Goal: Task Accomplishment & Management: Manage account settings

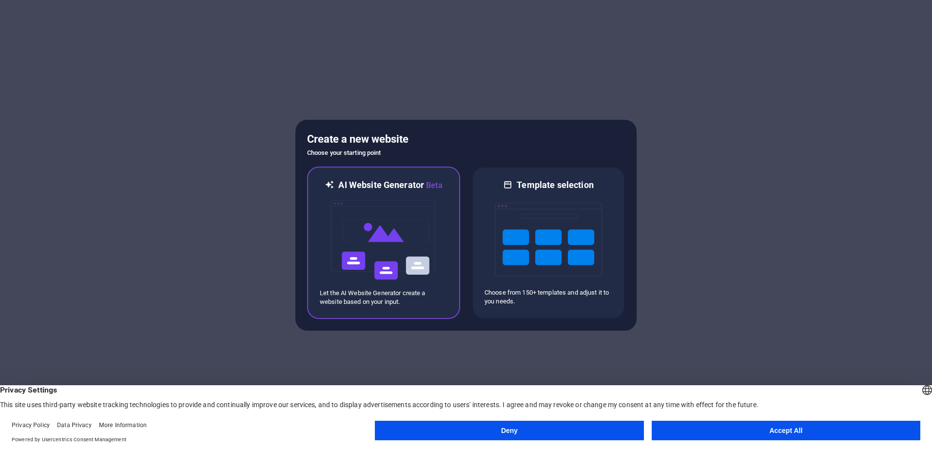
click at [434, 249] on img at bounding box center [383, 240] width 107 height 97
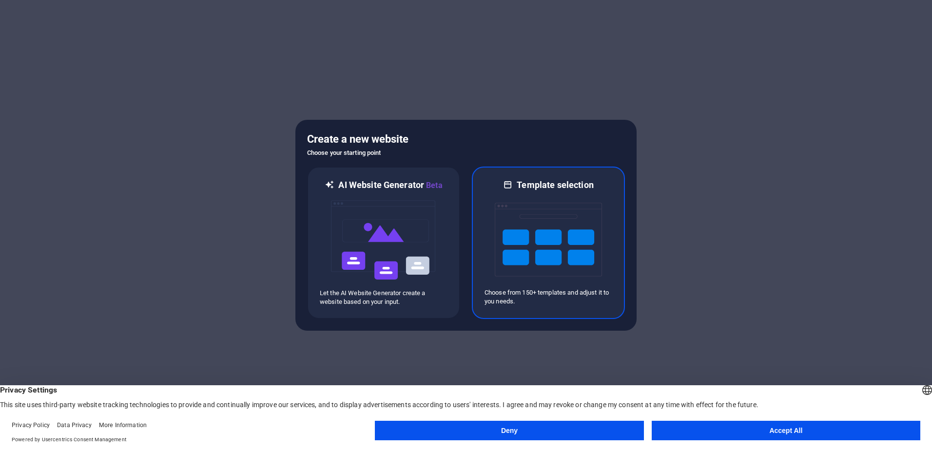
click at [578, 225] on img at bounding box center [548, 239] width 107 height 97
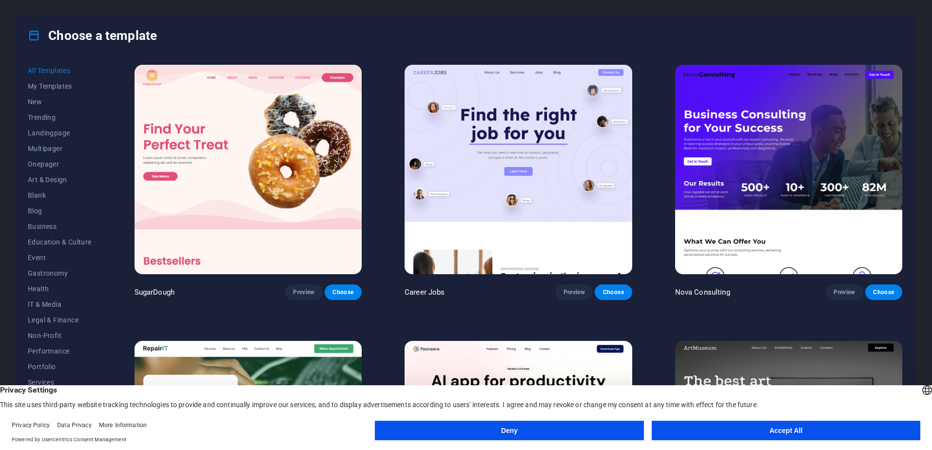
click at [701, 431] on button "Accept All" at bounding box center [786, 430] width 269 height 19
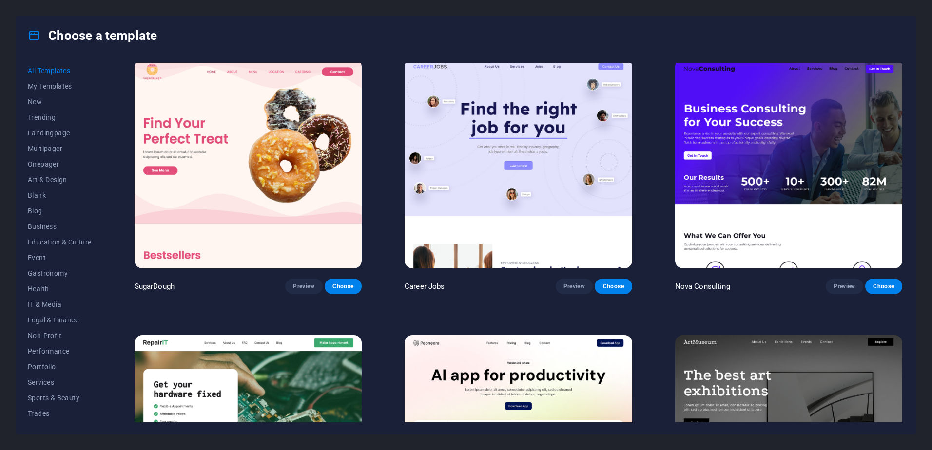
scroll to position [0, 0]
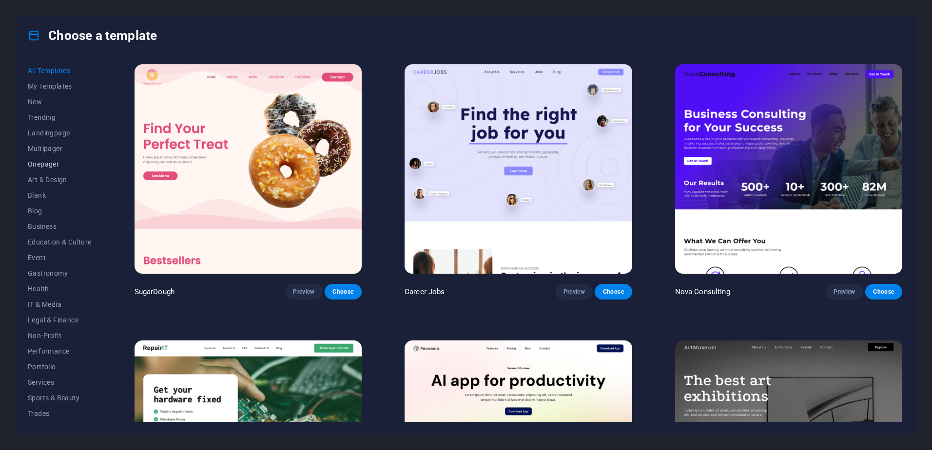
click at [80, 159] on button "Onepager" at bounding box center [60, 164] width 64 height 16
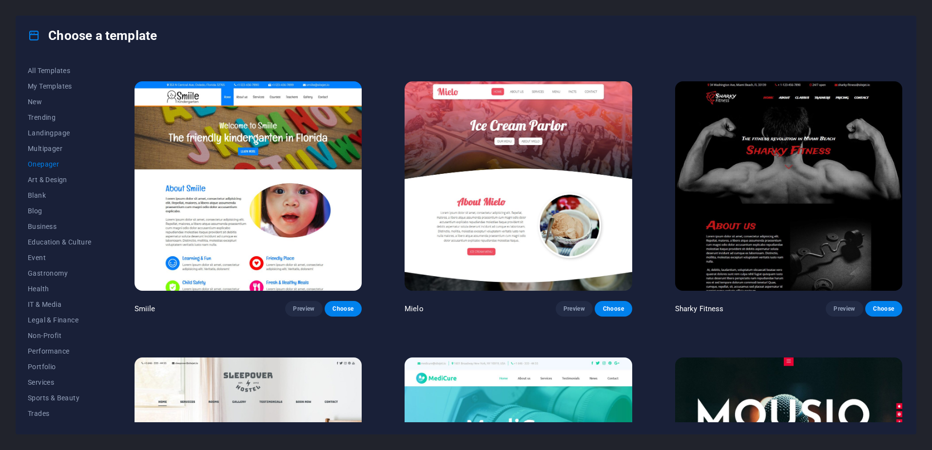
scroll to position [3685, 0]
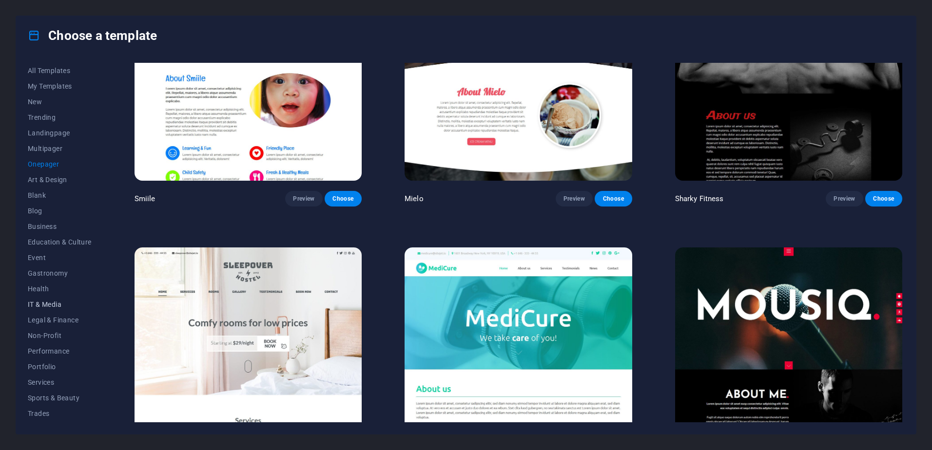
click at [56, 304] on span "IT & Media" at bounding box center [60, 305] width 64 height 8
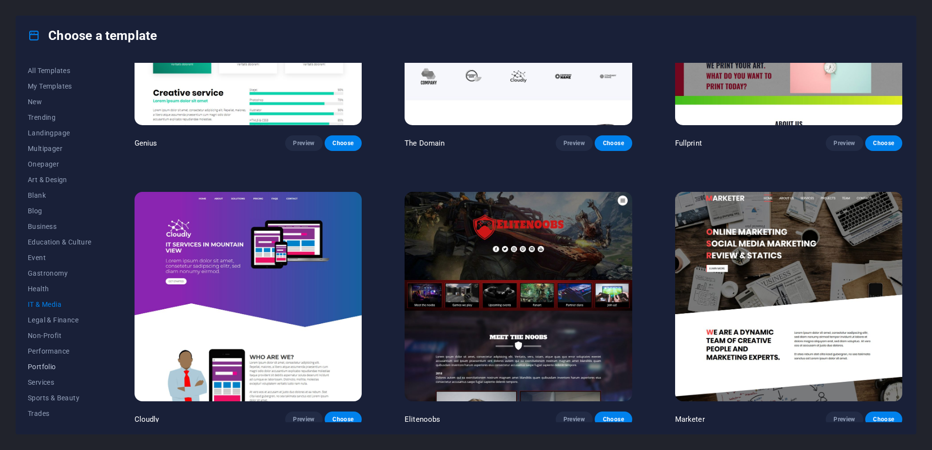
scroll to position [30, 0]
click at [54, 396] on span "Travel" at bounding box center [60, 399] width 64 height 8
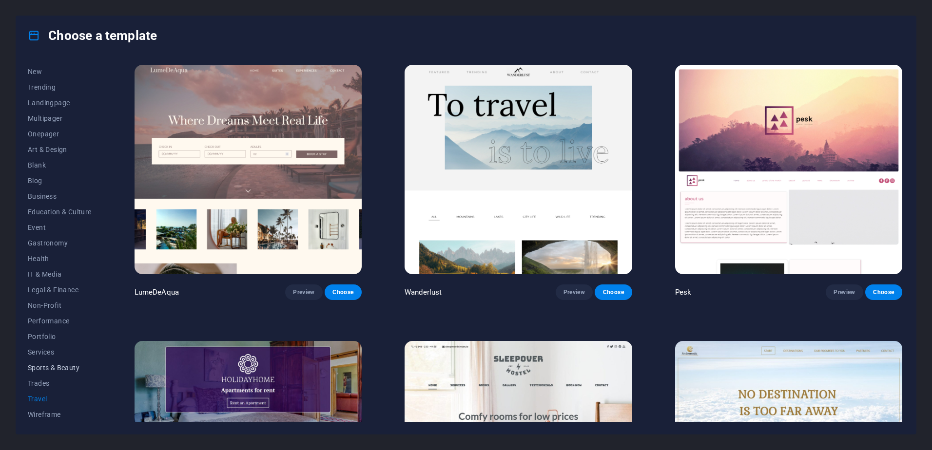
click at [68, 366] on span "Sports & Beauty" at bounding box center [60, 368] width 64 height 8
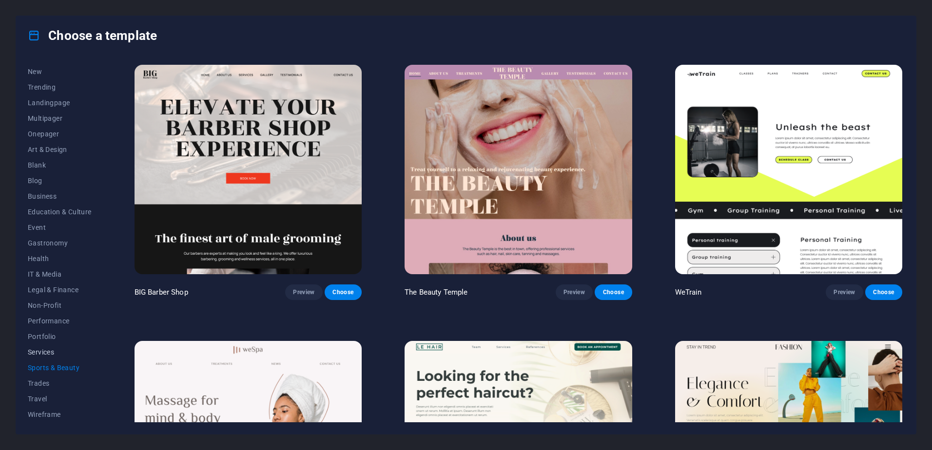
click at [55, 347] on button "Services" at bounding box center [60, 353] width 64 height 16
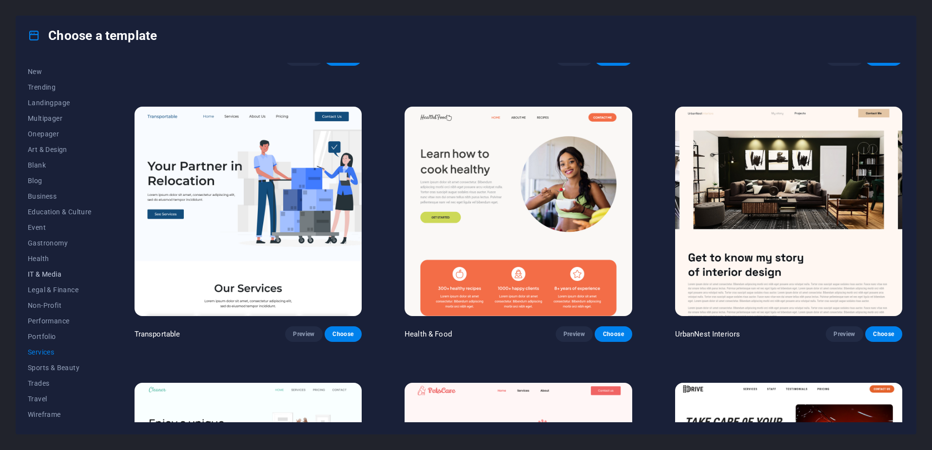
click at [66, 270] on button "IT & Media" at bounding box center [60, 275] width 64 height 16
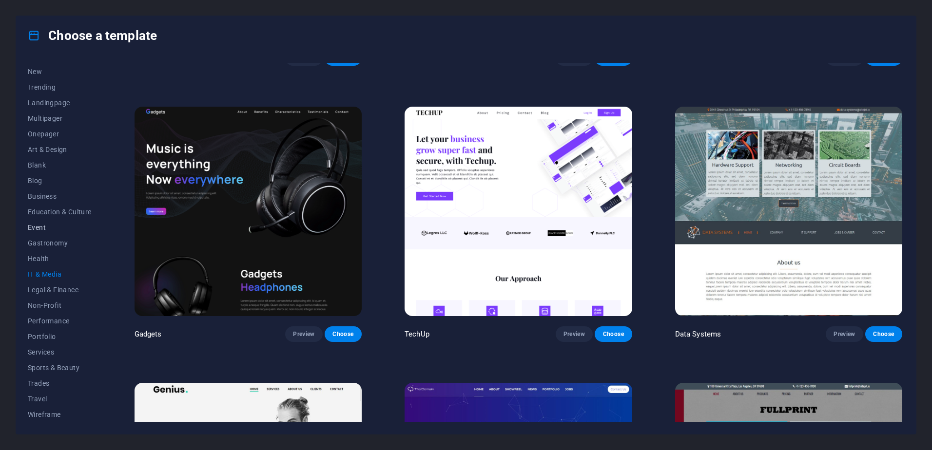
drag, startPoint x: 54, startPoint y: 224, endPoint x: 34, endPoint y: 229, distance: 20.7
click at [34, 229] on span "Event" at bounding box center [60, 228] width 64 height 8
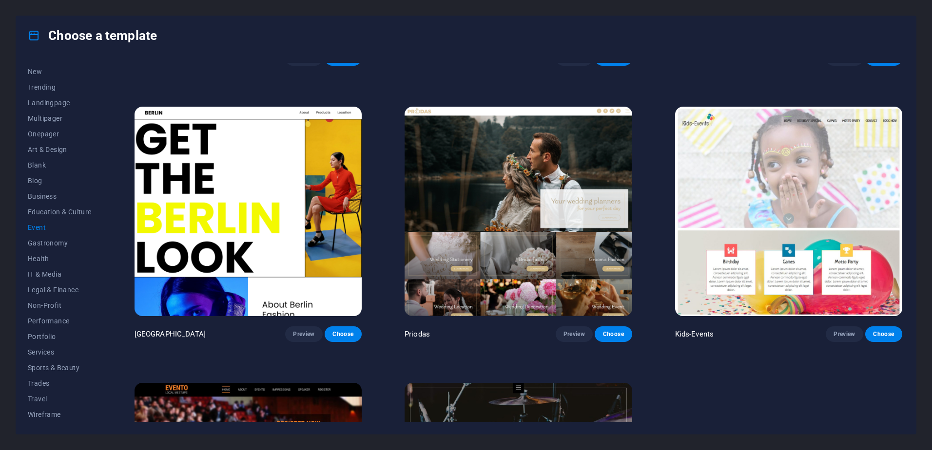
click at [34, 229] on span "Event" at bounding box center [60, 228] width 64 height 8
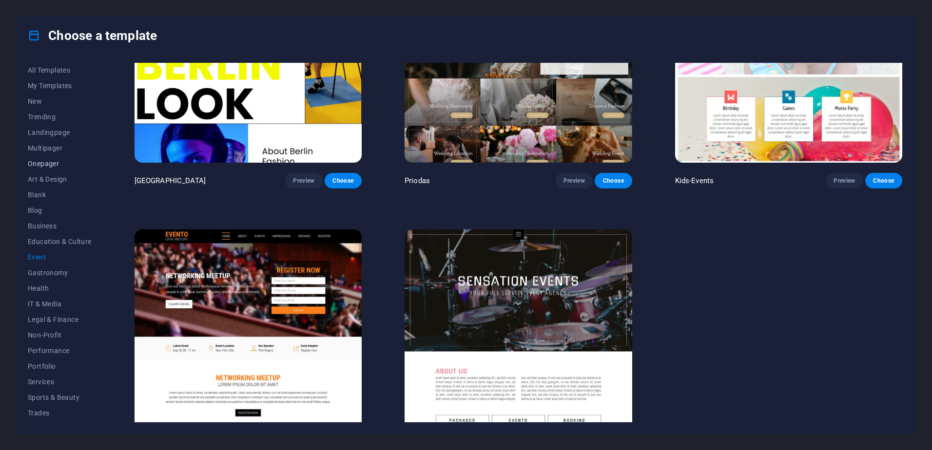
scroll to position [0, 0]
click at [54, 118] on span "Trending" at bounding box center [60, 118] width 64 height 8
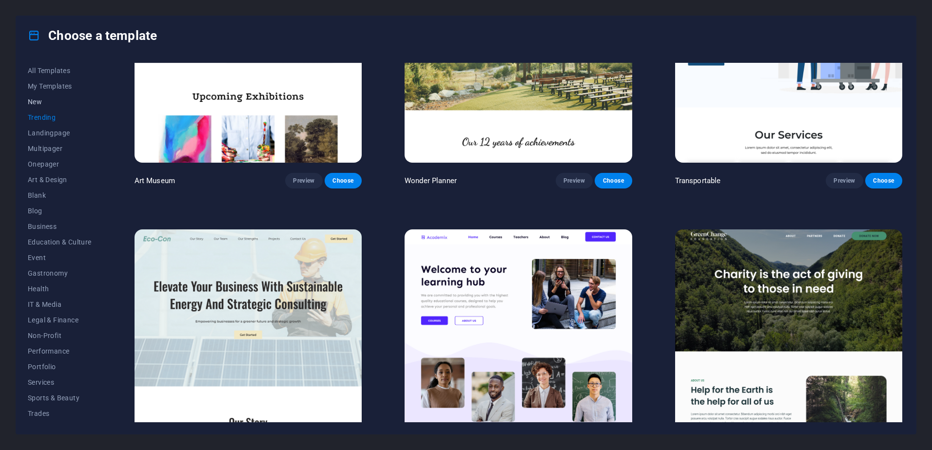
click at [53, 101] on span "New" at bounding box center [60, 102] width 64 height 8
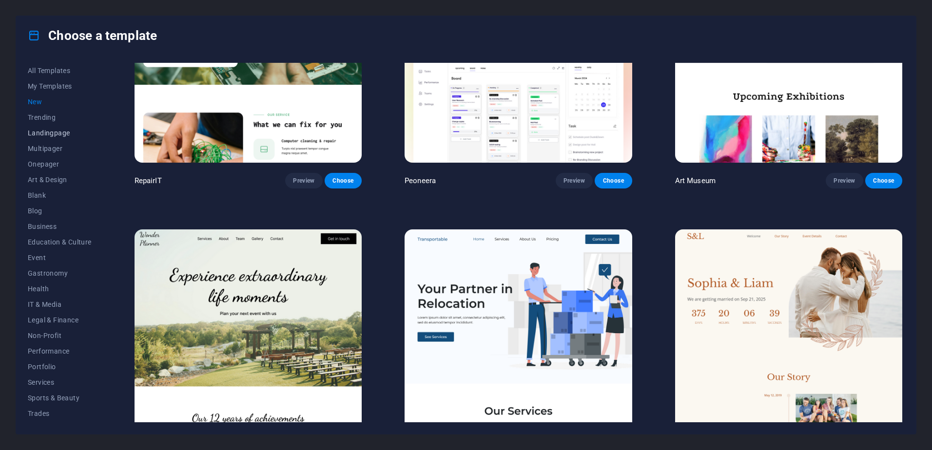
click at [53, 132] on span "Landingpage" at bounding box center [60, 133] width 64 height 8
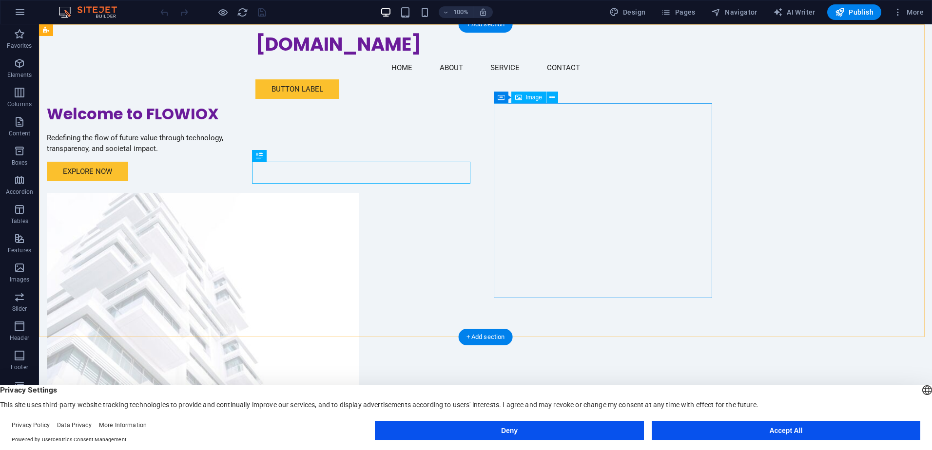
click at [265, 214] on figure at bounding box center [156, 290] width 218 height 195
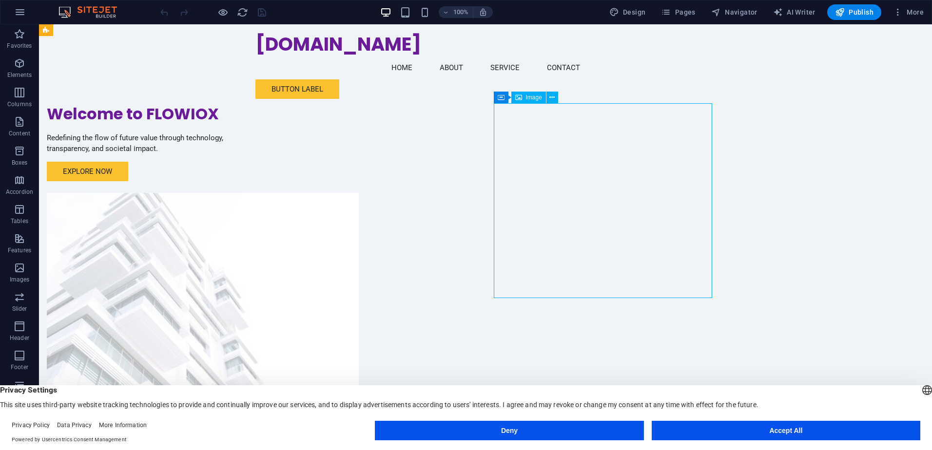
click at [530, 93] on div "Image" at bounding box center [528, 98] width 35 height 12
click at [529, 98] on span "Image" at bounding box center [534, 98] width 16 height 6
click at [693, 435] on button "Accept All" at bounding box center [786, 430] width 269 height 19
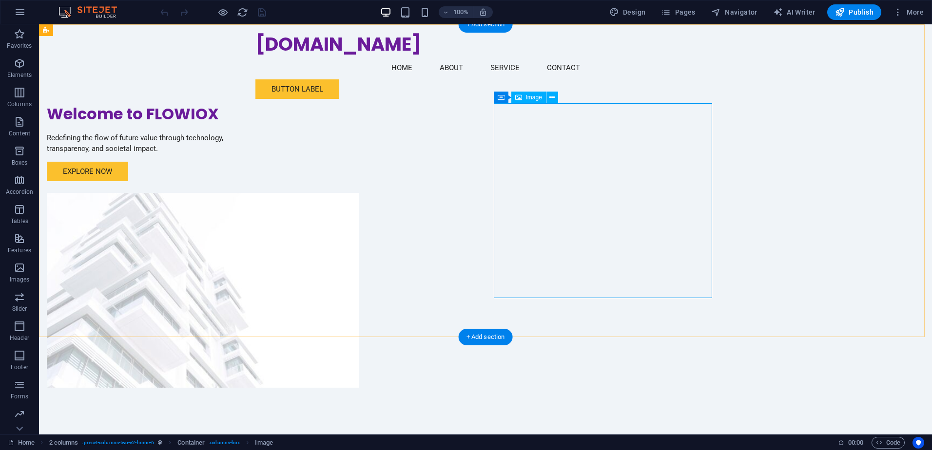
click at [265, 193] on figure at bounding box center [156, 290] width 218 height 195
select select "px"
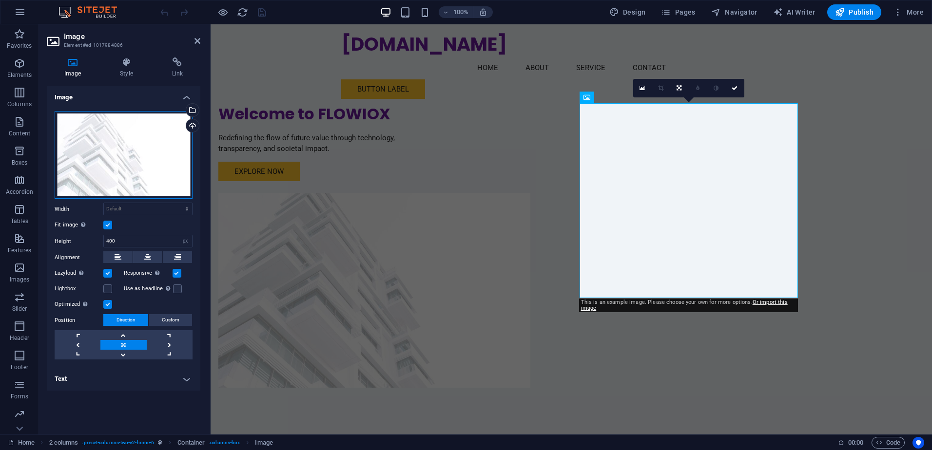
click at [174, 138] on div "Drag files here, click to choose files or select files from Files or our free s…" at bounding box center [124, 155] width 138 height 88
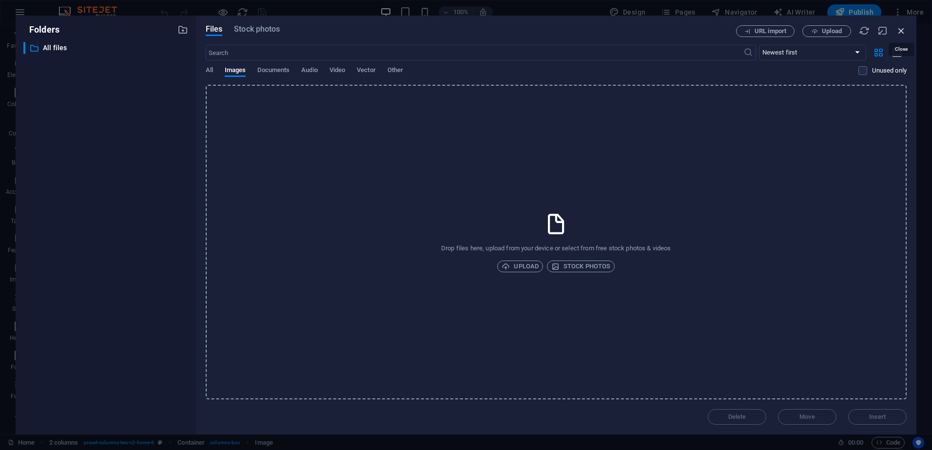
click at [897, 29] on icon "button" at bounding box center [901, 30] width 11 height 11
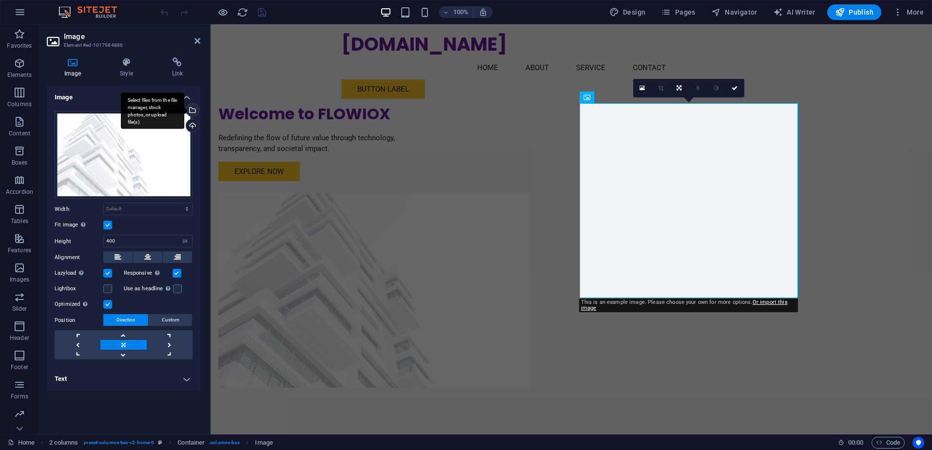
click at [192, 113] on div "Select files from the file manager, stock photos, or upload file(s)" at bounding box center [191, 111] width 15 height 15
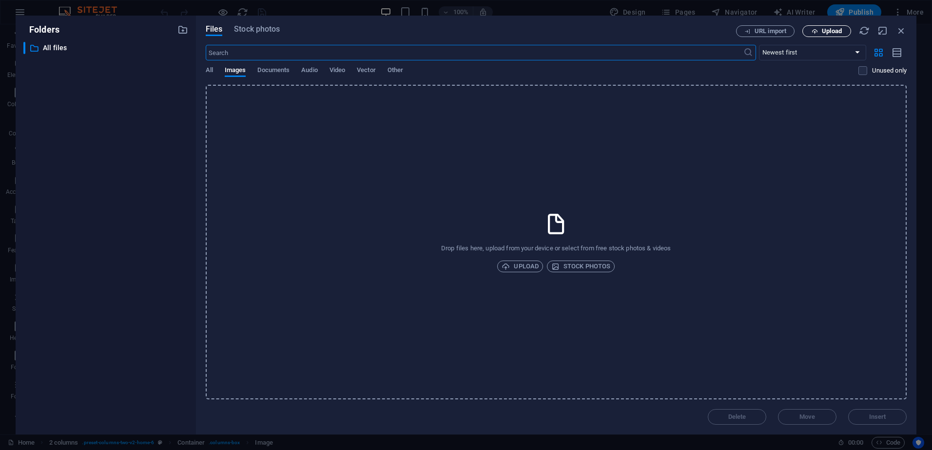
click at [843, 28] on span "Upload" at bounding box center [827, 31] width 40 height 6
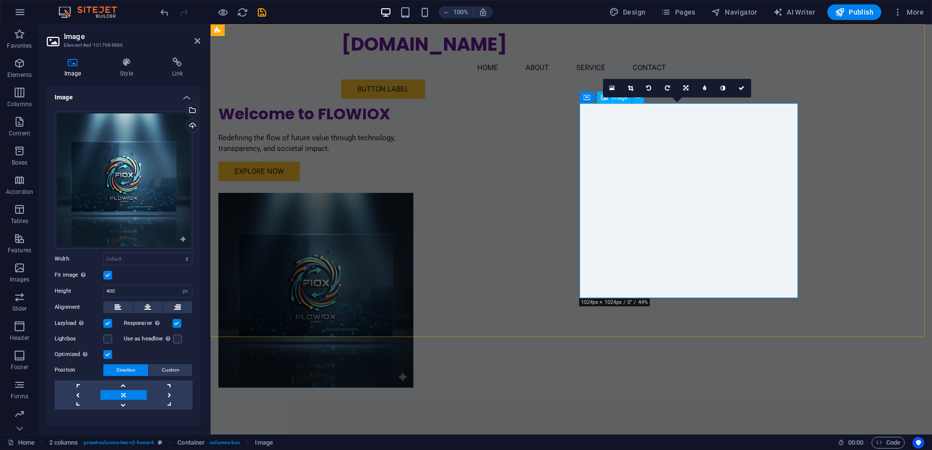
click at [437, 193] on figure at bounding box center [327, 290] width 218 height 195
click at [119, 224] on div "Drag files here, click to choose files or select files from Files or our free s…" at bounding box center [124, 180] width 138 height 138
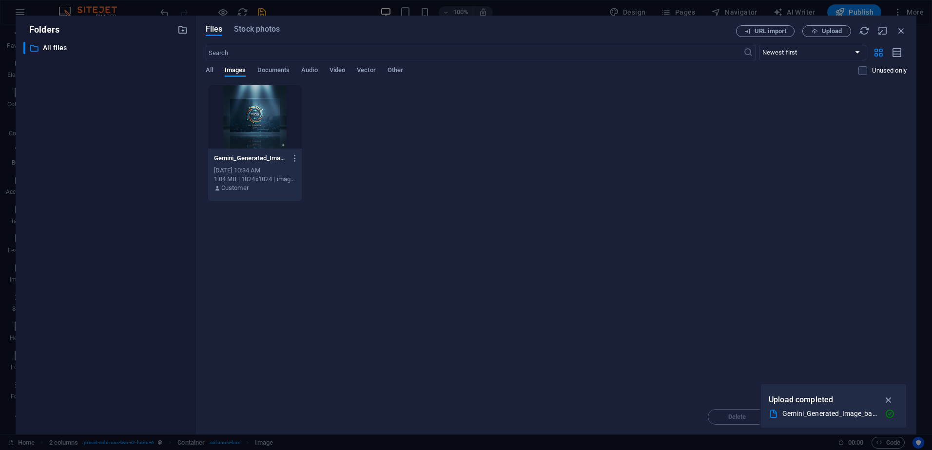
click at [119, 224] on div "​ All files All files" at bounding box center [105, 234] width 165 height 385
click at [826, 28] on span "Upload" at bounding box center [832, 31] width 20 height 6
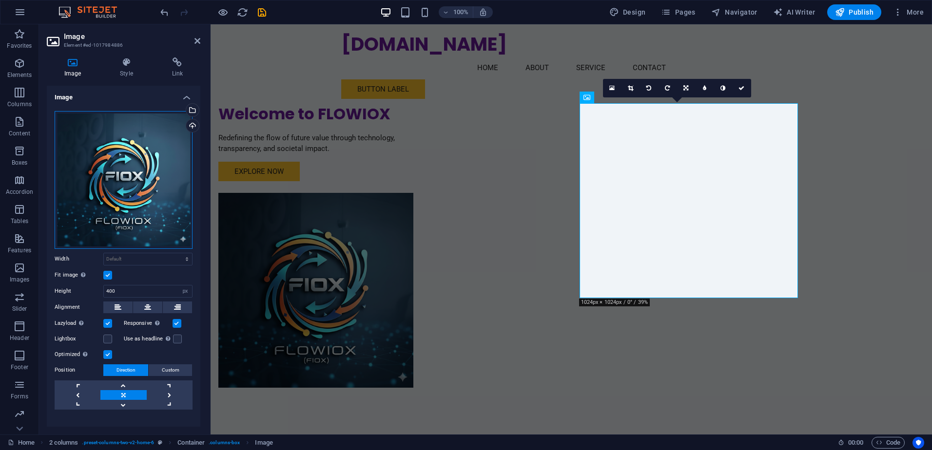
click at [108, 199] on div "Drag files here, click to choose files or select files from Files or our free s…" at bounding box center [124, 180] width 138 height 138
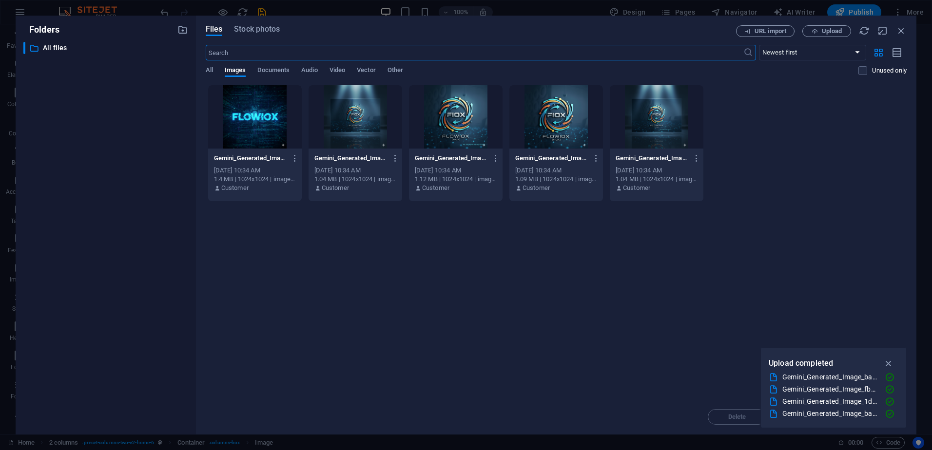
click at [469, 111] on div at bounding box center [456, 116] width 94 height 63
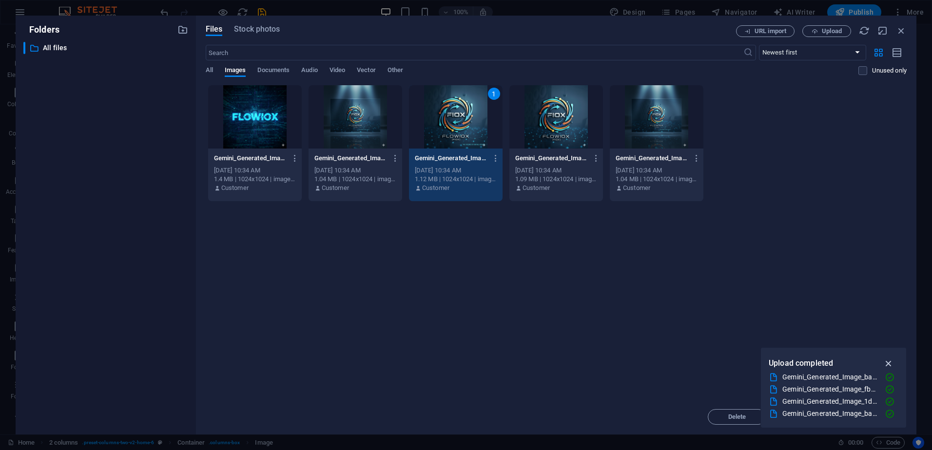
click at [887, 361] on icon "button" at bounding box center [888, 363] width 11 height 11
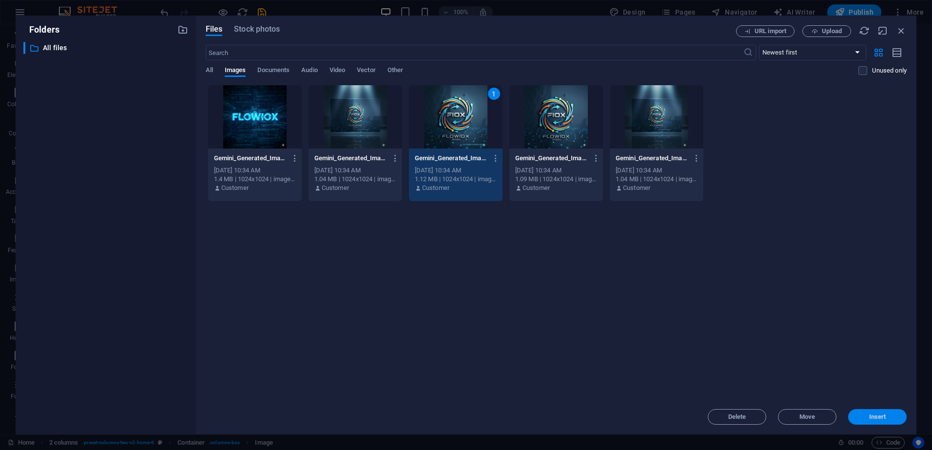
click at [877, 418] on span "Insert" at bounding box center [877, 417] width 17 height 6
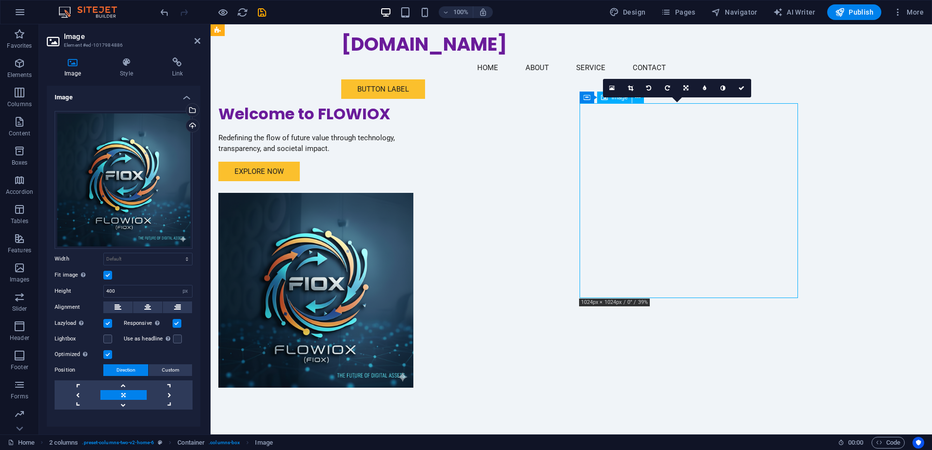
drag, startPoint x: 703, startPoint y: 201, endPoint x: 745, endPoint y: 197, distance: 41.6
click at [437, 197] on figure at bounding box center [327, 290] width 218 height 195
click at [437, 214] on figure at bounding box center [327, 290] width 218 height 195
click at [437, 252] on figure at bounding box center [327, 290] width 218 height 195
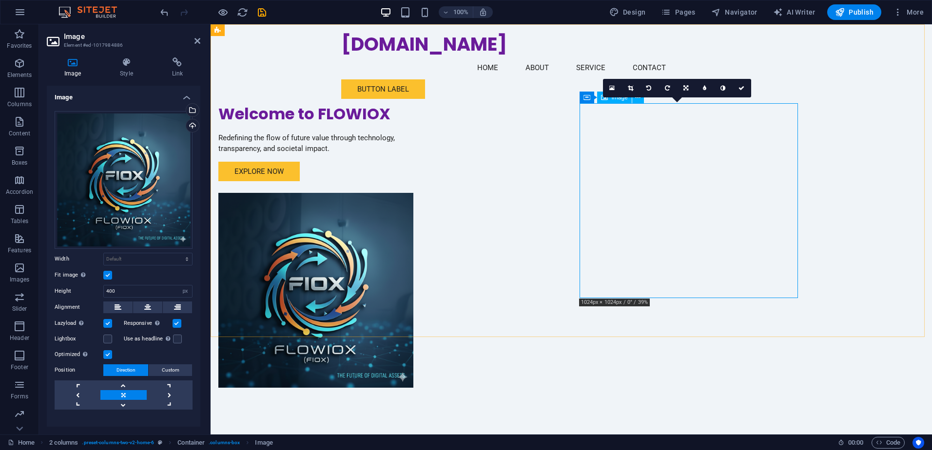
click at [437, 252] on figure at bounding box center [327, 290] width 218 height 195
click at [147, 304] on icon at bounding box center [147, 308] width 7 height 12
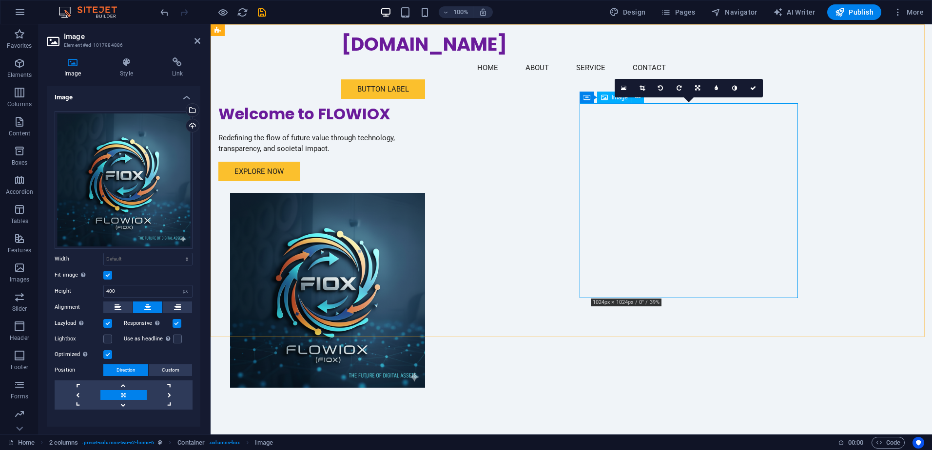
click at [437, 213] on figure at bounding box center [327, 290] width 218 height 195
click at [639, 87] on icon at bounding box center [641, 88] width 5 height 6
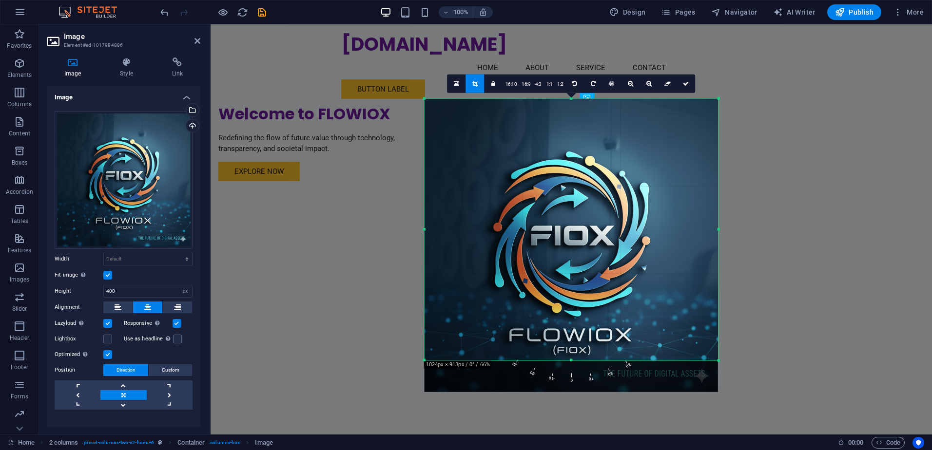
drag, startPoint x: 738, startPoint y: 394, endPoint x: 703, endPoint y: 328, distance: 75.4
click at [703, 328] on div "180 170 160 150 140 130 120 110 100 90 80 70 60 50 40 30 20 10 0 -10 -20 -30 -4…" at bounding box center [572, 230] width 294 height 262
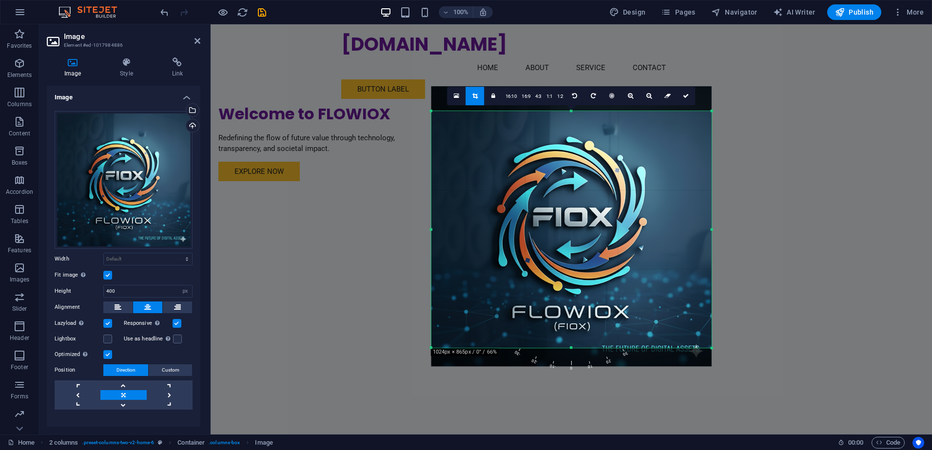
drag, startPoint x: 717, startPoint y: 98, endPoint x: 704, endPoint y: 123, distance: 28.4
click at [704, 123] on div "180 170 160 150 140 130 120 110 100 90 80 70 60 50 40 30 20 10 0 -10 -20 -30 -4…" at bounding box center [571, 229] width 280 height 237
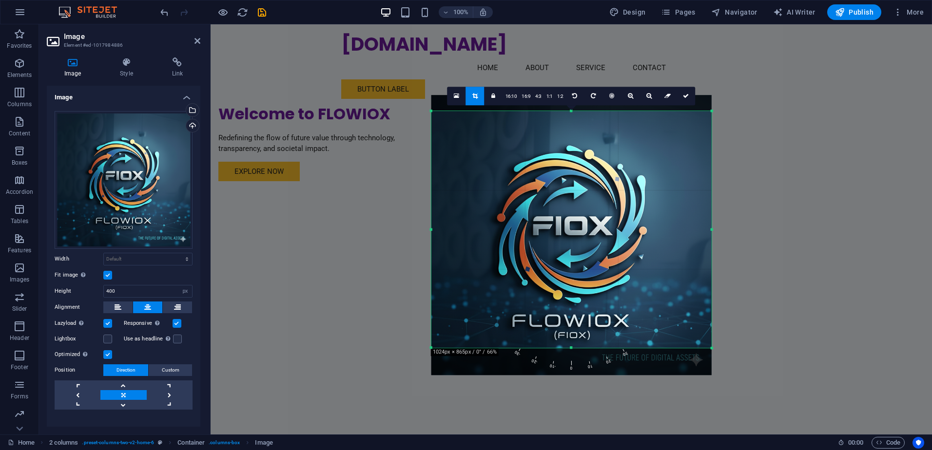
drag, startPoint x: 608, startPoint y: 195, endPoint x: 605, endPoint y: 204, distance: 9.2
click at [605, 204] on div at bounding box center [571, 235] width 280 height 280
click at [571, 114] on div at bounding box center [571, 235] width 280 height 280
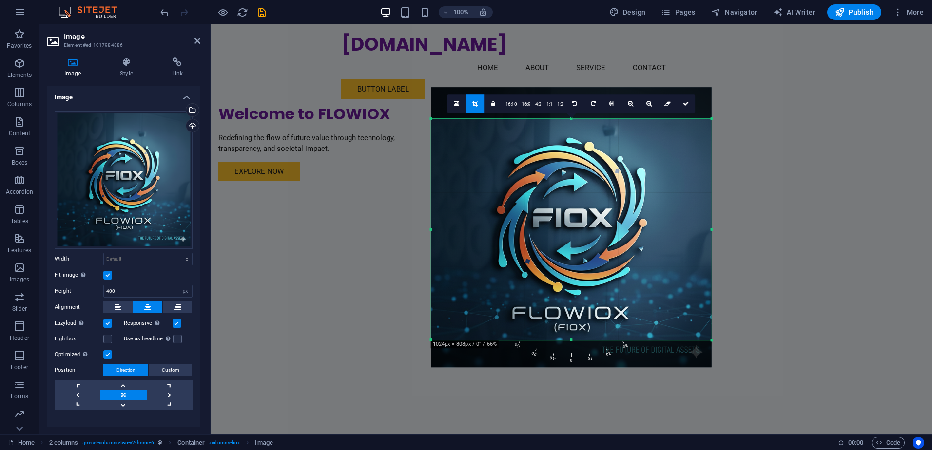
drag, startPoint x: 571, startPoint y: 109, endPoint x: 571, endPoint y: 123, distance: 14.1
click at [571, 123] on div "180 170 160 150 140 130 120 110 100 90 80 70 60 50 40 30 20 10 0 -10 -20 -30 -4…" at bounding box center [571, 229] width 280 height 221
click at [763, 123] on div "Drag here to replace the existing content. Press “Ctrl” if you want to create a…" at bounding box center [571, 229] width 721 height 410
click at [770, 177] on div "Drag here to replace the existing content. Press “Ctrl” if you want to create a…" at bounding box center [571, 229] width 721 height 410
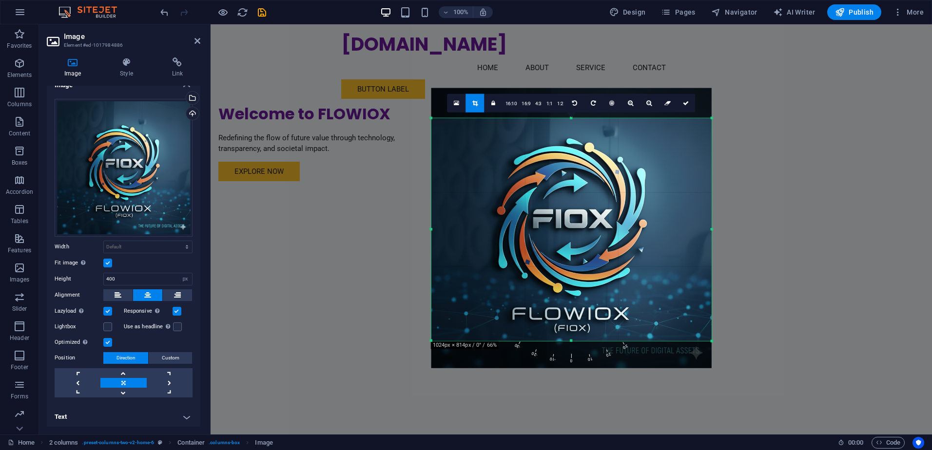
click at [358, 314] on div "Drag here to replace the existing content. Press “Ctrl” if you want to create a…" at bounding box center [571, 229] width 721 height 410
click at [680, 101] on link at bounding box center [686, 103] width 19 height 19
type input "574"
select select "px"
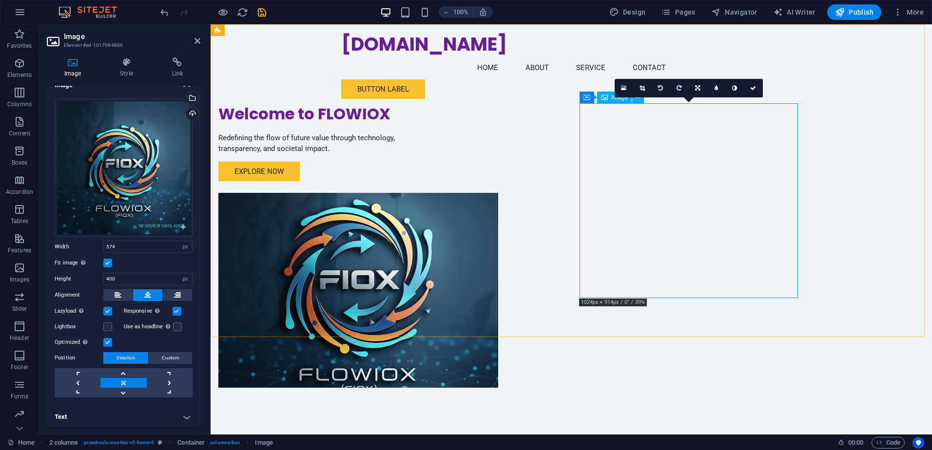
click at [437, 287] on figure at bounding box center [327, 290] width 218 height 195
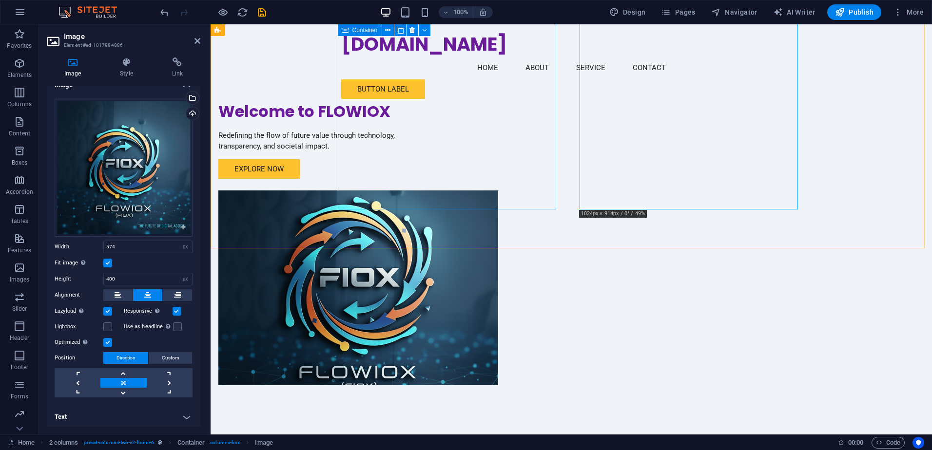
scroll to position [0, 0]
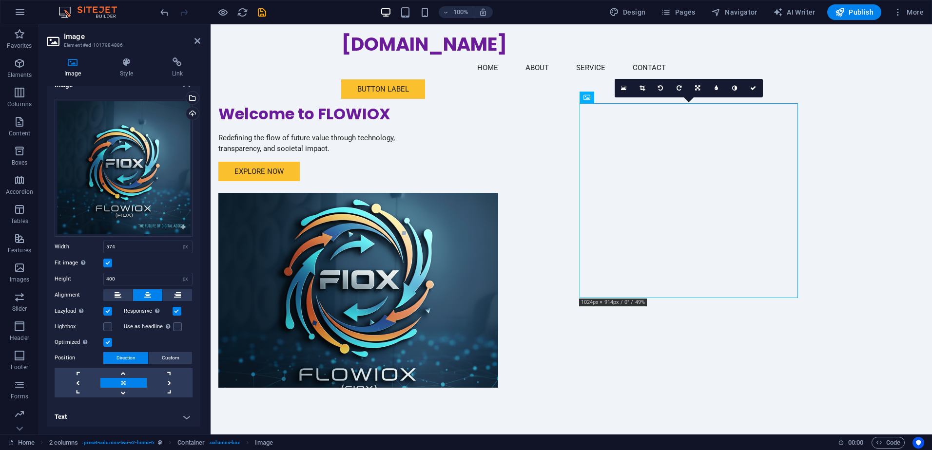
click at [398, 7] on div "100%" at bounding box center [436, 12] width 113 height 16
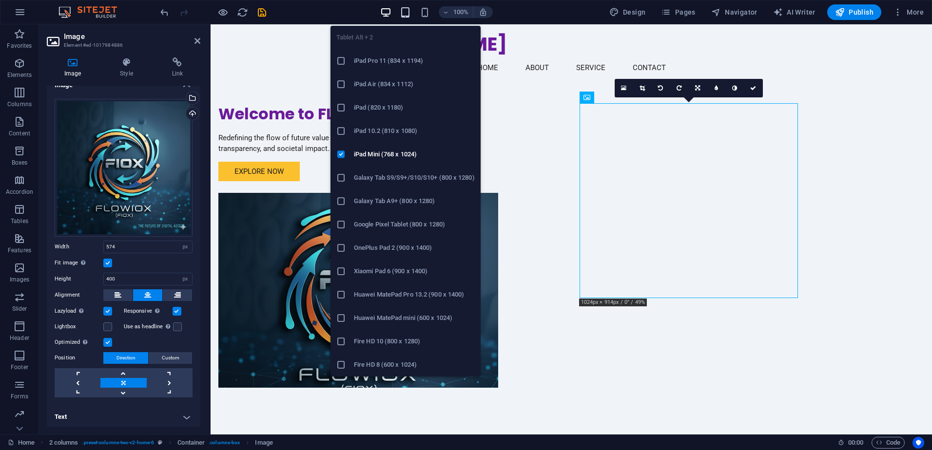
click at [404, 11] on icon "button" at bounding box center [405, 12] width 11 height 11
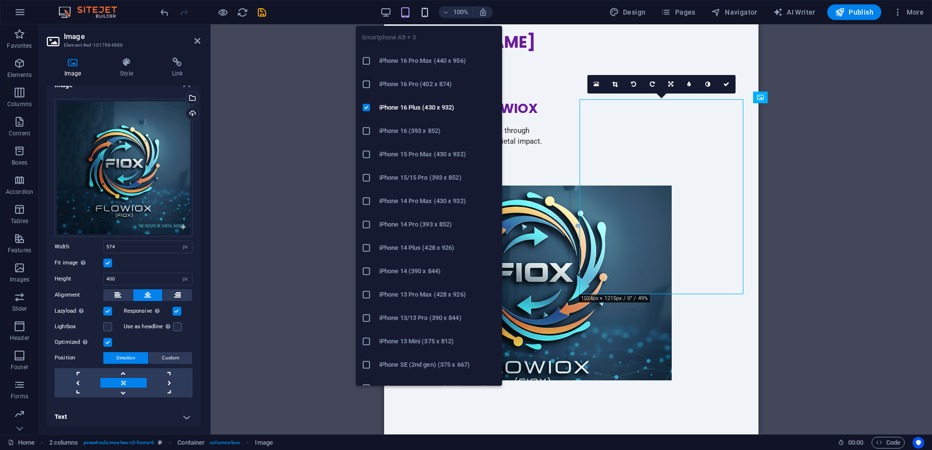
click at [427, 13] on icon "button" at bounding box center [424, 12] width 11 height 11
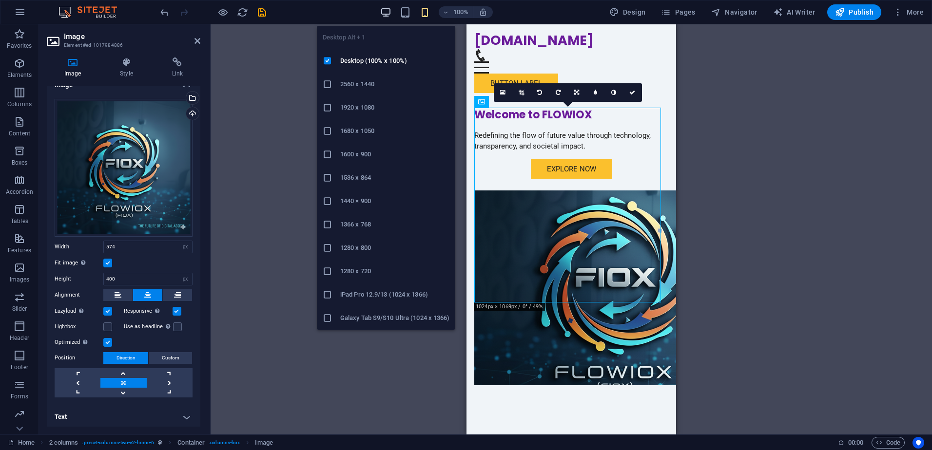
click at [388, 10] on icon "button" at bounding box center [385, 12] width 11 height 11
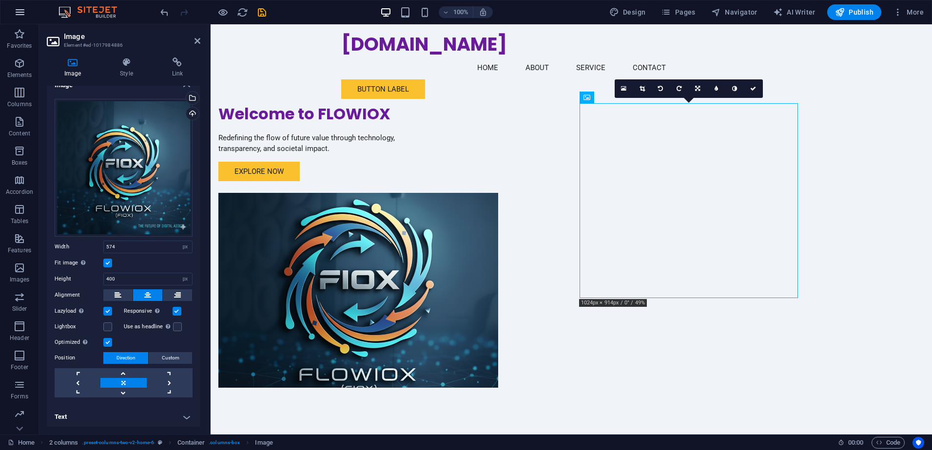
click at [22, 10] on icon "button" at bounding box center [20, 12] width 12 height 12
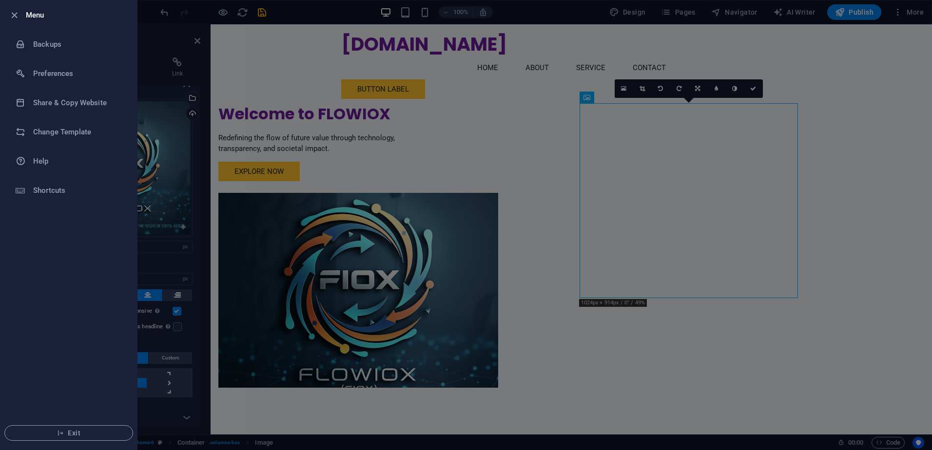
click at [293, 75] on div at bounding box center [466, 225] width 932 height 450
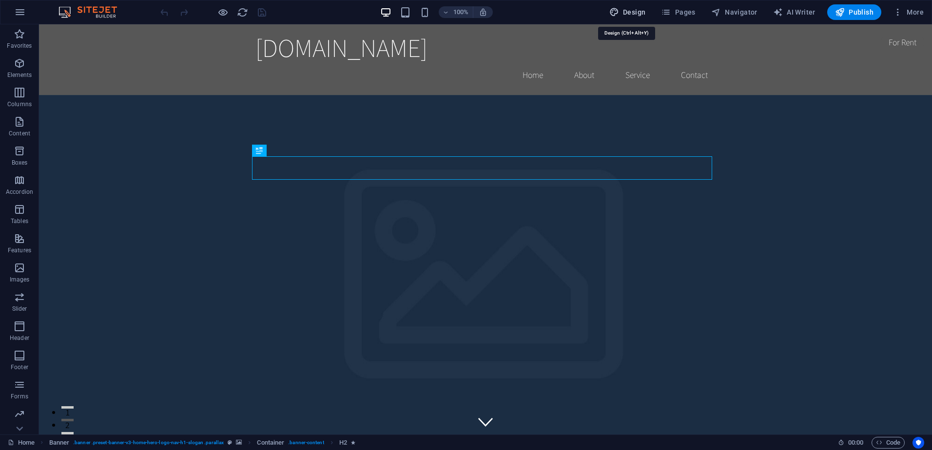
click at [640, 17] on span "Design" at bounding box center [627, 12] width 37 height 10
select select "rem"
select select "200"
select select "px"
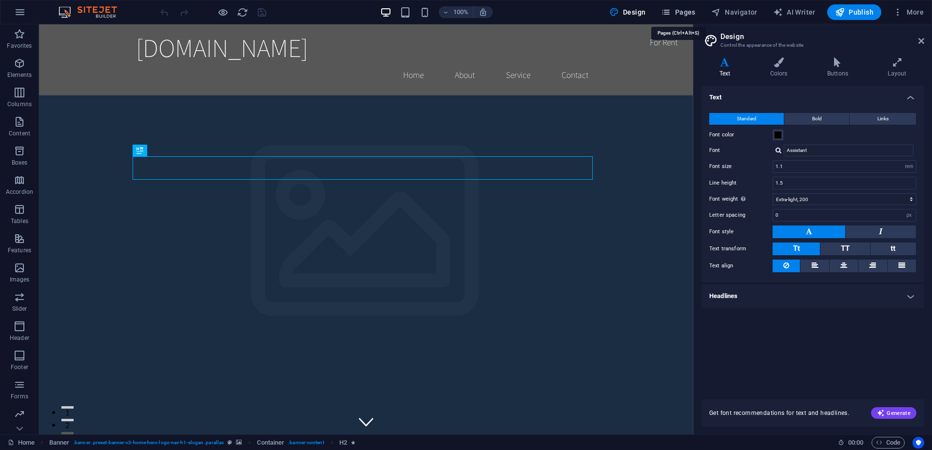
click at [689, 10] on span "Pages" at bounding box center [678, 12] width 34 height 10
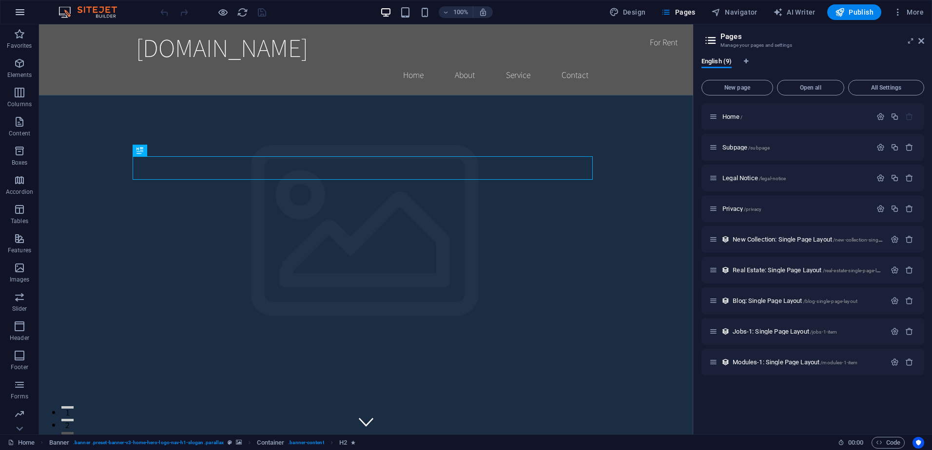
click at [21, 13] on icon "button" at bounding box center [20, 12] width 12 height 12
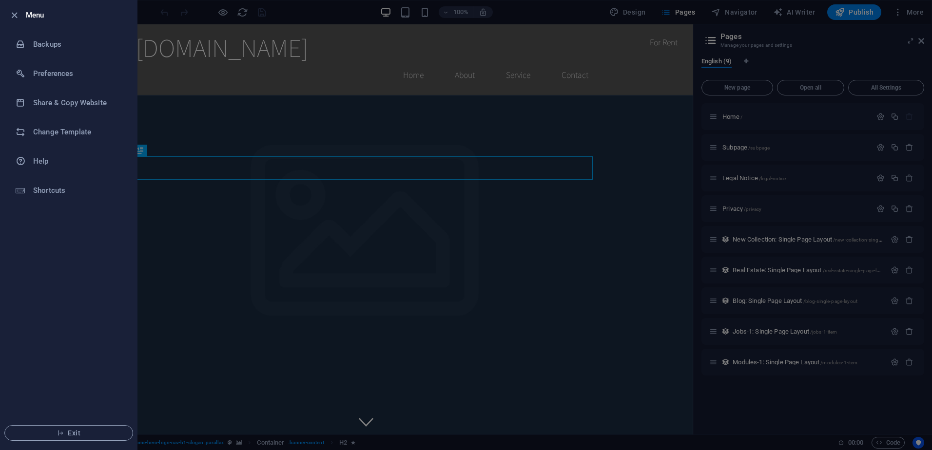
click at [187, 79] on div at bounding box center [466, 225] width 932 height 450
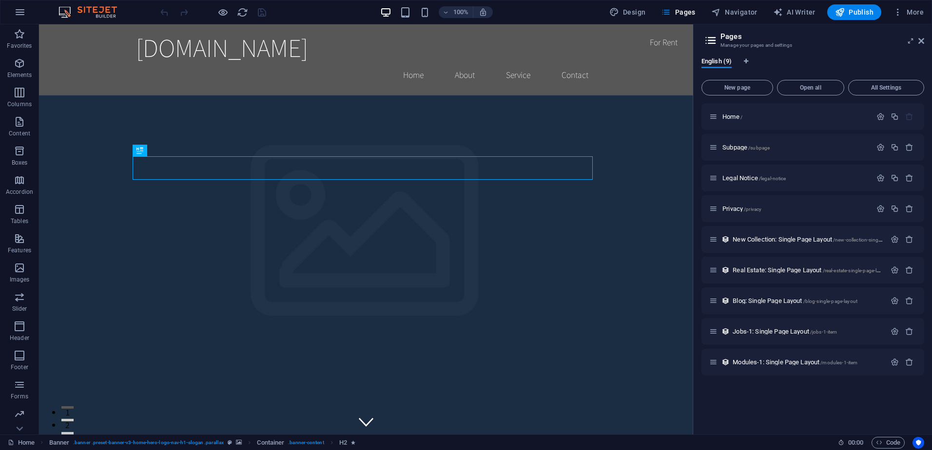
click at [97, 13] on img at bounding box center [92, 12] width 73 height 12
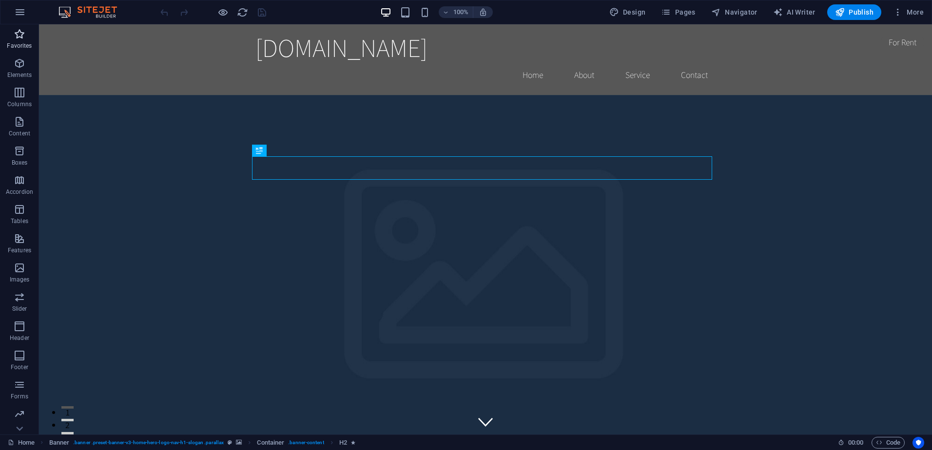
click at [24, 30] on icon "button" at bounding box center [20, 34] width 12 height 12
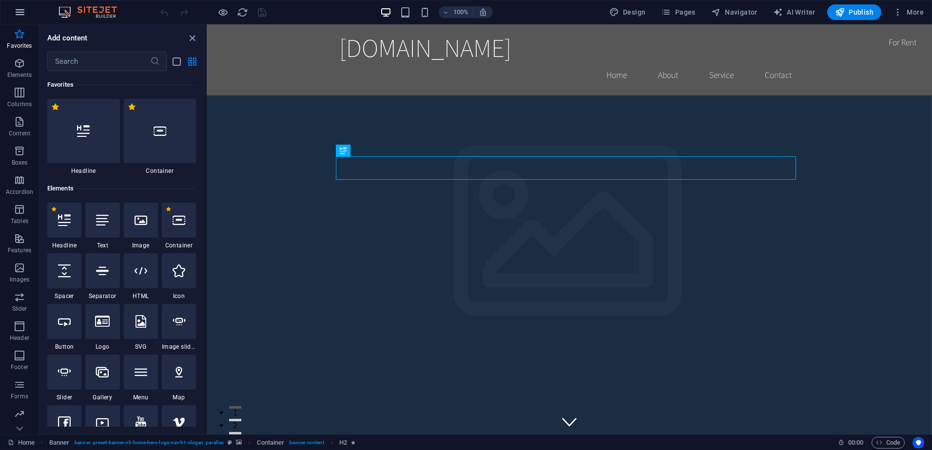
click at [25, 14] on icon "button" at bounding box center [20, 12] width 12 height 12
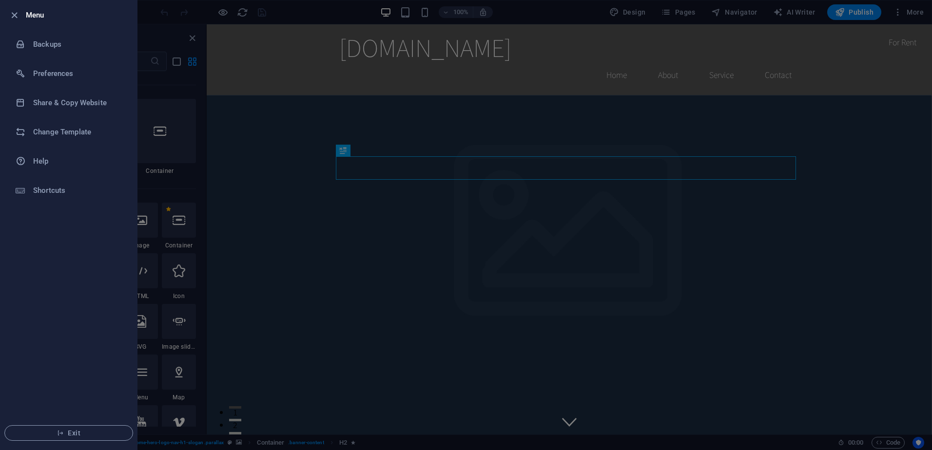
click at [453, 136] on div at bounding box center [466, 225] width 932 height 450
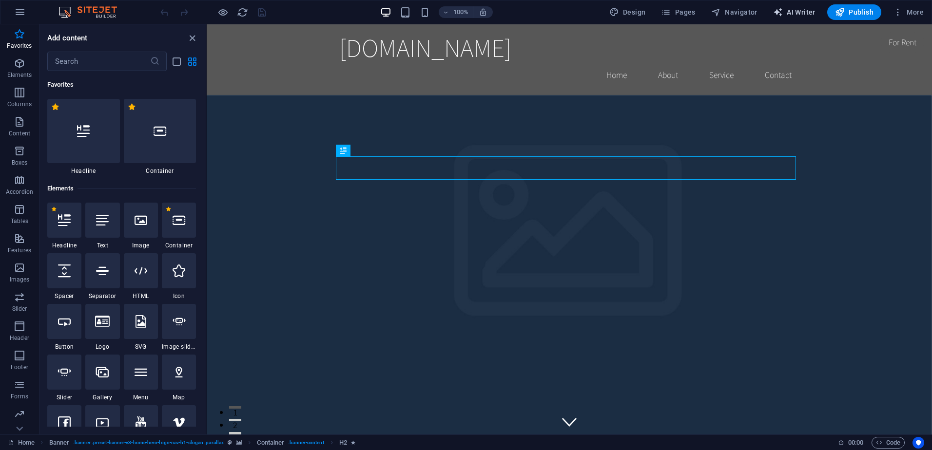
click at [799, 14] on span "AI Writer" at bounding box center [794, 12] width 42 height 10
select select "English"
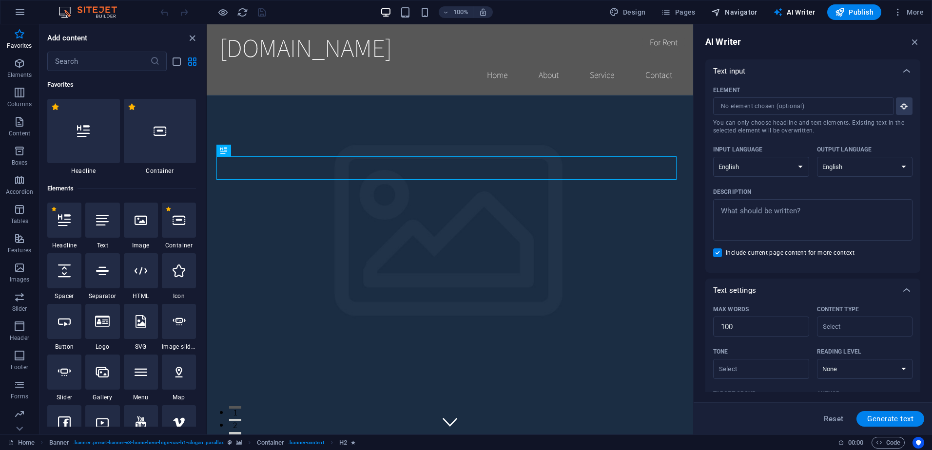
click at [730, 17] on span "Navigator" at bounding box center [734, 12] width 46 height 10
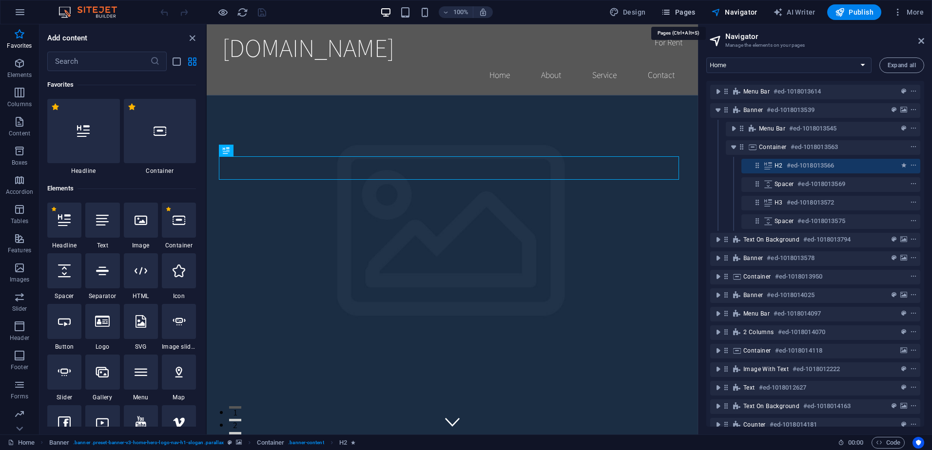
click at [690, 9] on span "Pages" at bounding box center [678, 12] width 34 height 10
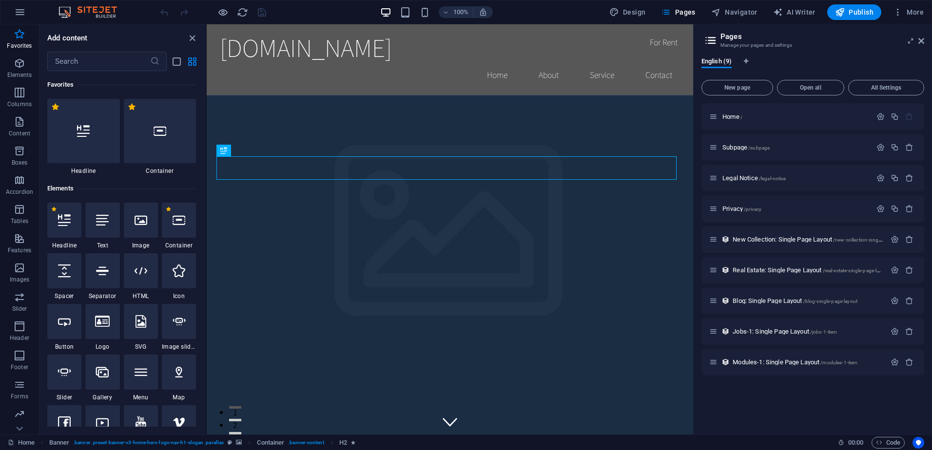
click at [628, 1] on div "100% Design Pages Navigator AI Writer Publish More" at bounding box center [465, 11] width 931 height 23
click at [627, 12] on span "Design" at bounding box center [627, 12] width 37 height 10
select select "rem"
select select "200"
select select "px"
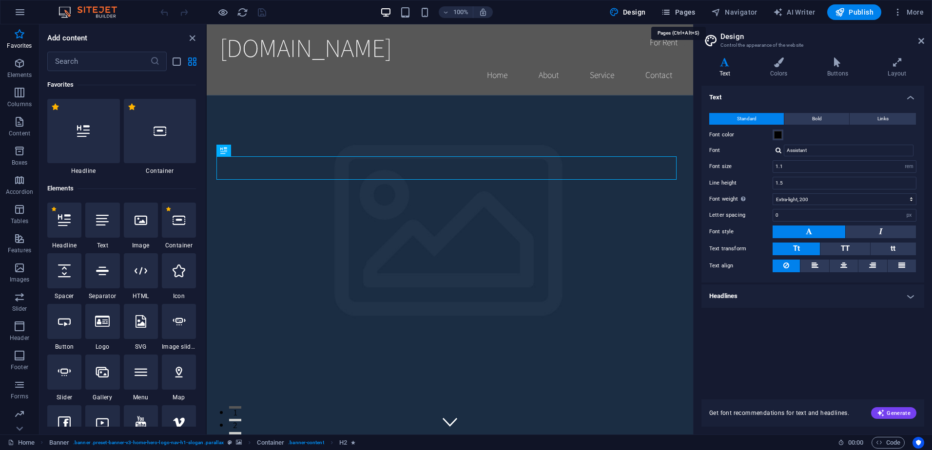
click at [678, 8] on span "Pages" at bounding box center [678, 12] width 34 height 10
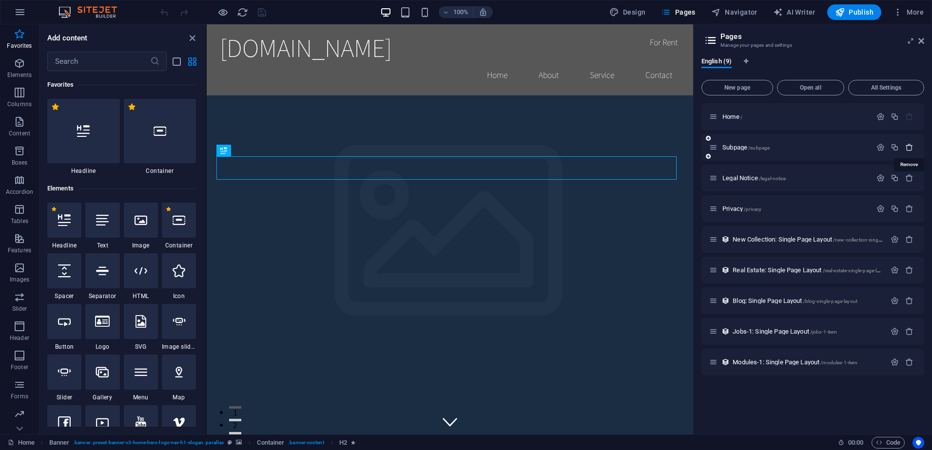
click at [910, 146] on icon "button" at bounding box center [909, 147] width 8 height 8
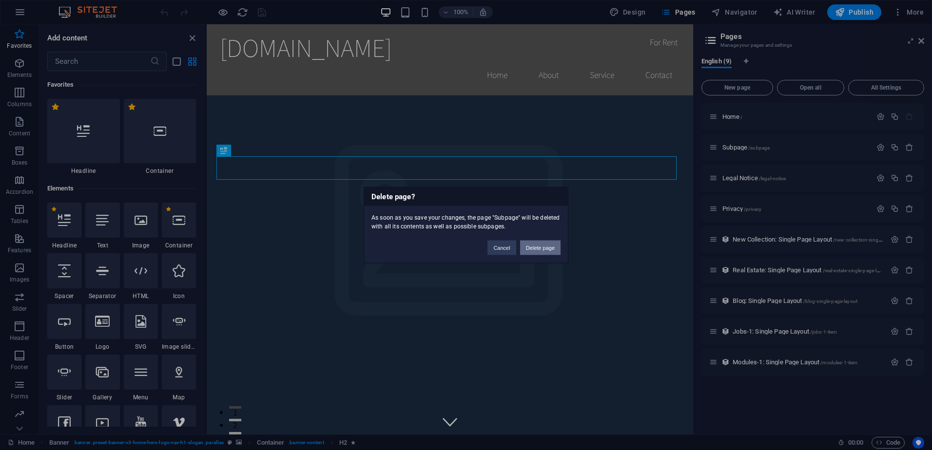
click at [533, 249] on button "Delete page" at bounding box center [540, 248] width 40 height 15
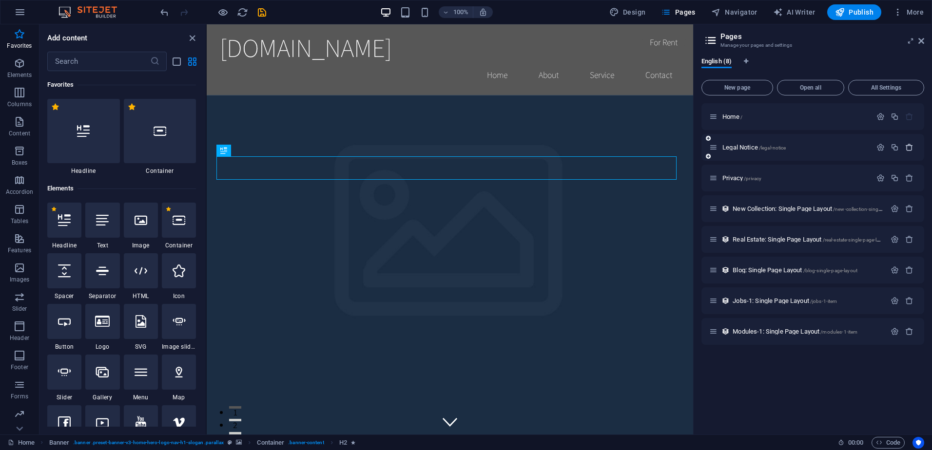
click at [915, 145] on button "button" at bounding box center [909, 147] width 14 height 8
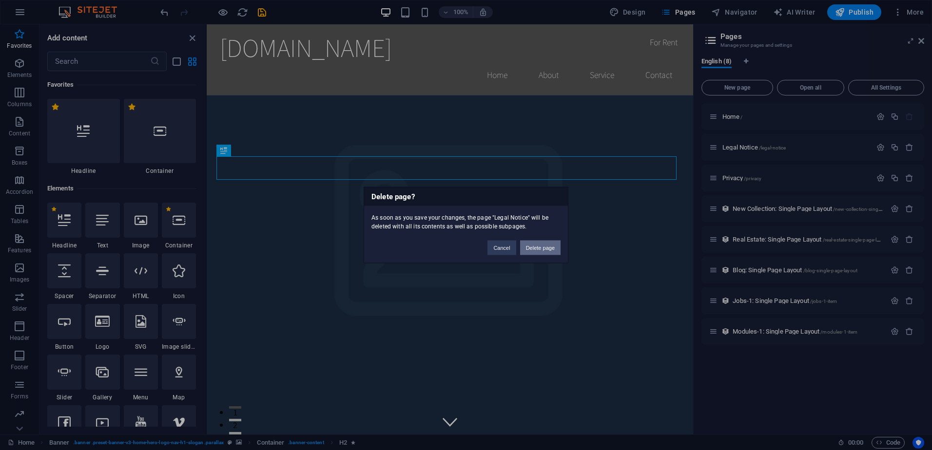
drag, startPoint x: 551, startPoint y: 245, endPoint x: 373, endPoint y: 215, distance: 180.4
click at [551, 245] on button "Delete page" at bounding box center [540, 248] width 40 height 15
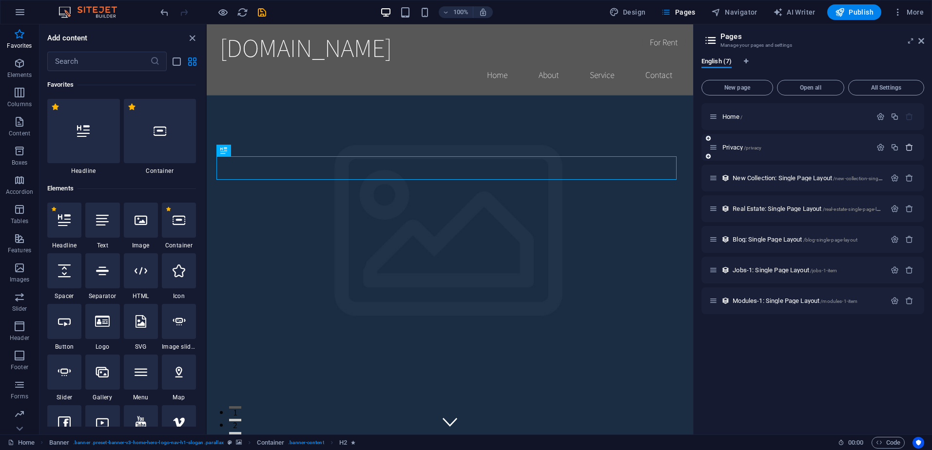
click at [909, 144] on icon "button" at bounding box center [909, 147] width 8 height 8
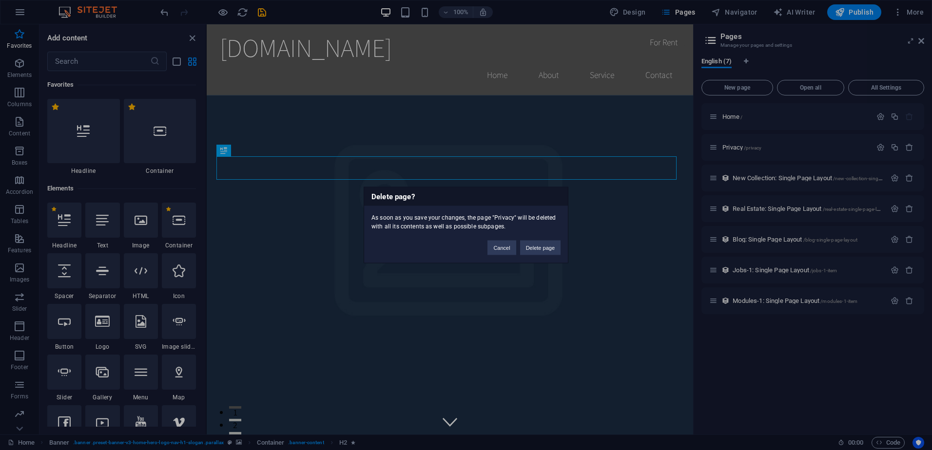
click at [553, 237] on div "Cancel Delete page" at bounding box center [524, 243] width 88 height 25
click at [546, 246] on button "Delete page" at bounding box center [540, 248] width 40 height 15
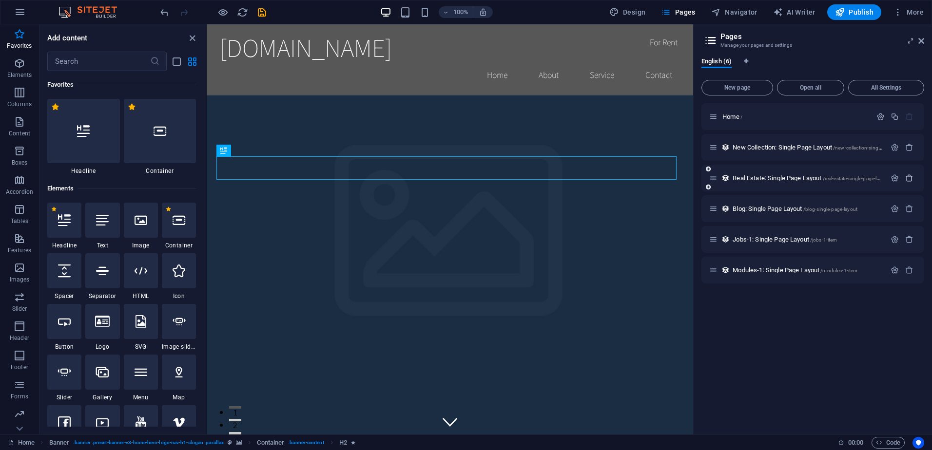
click at [908, 174] on icon "button" at bounding box center [909, 178] width 8 height 8
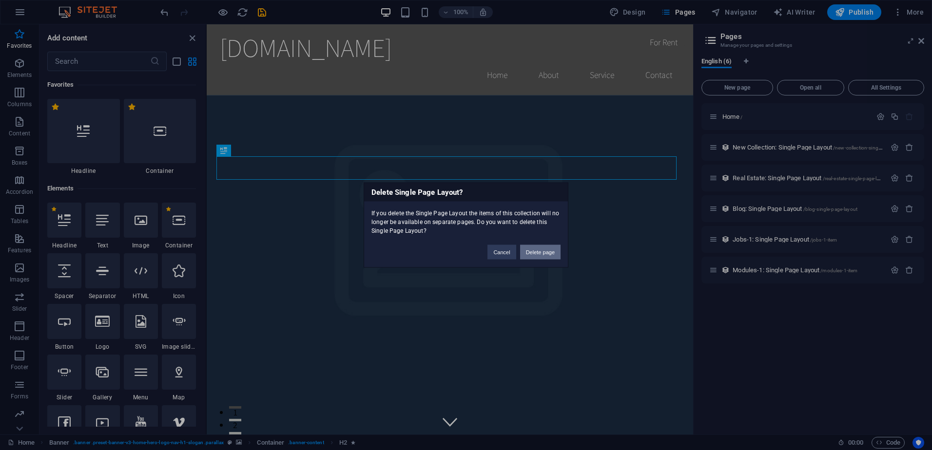
click at [541, 250] on button "Delete page" at bounding box center [540, 252] width 40 height 15
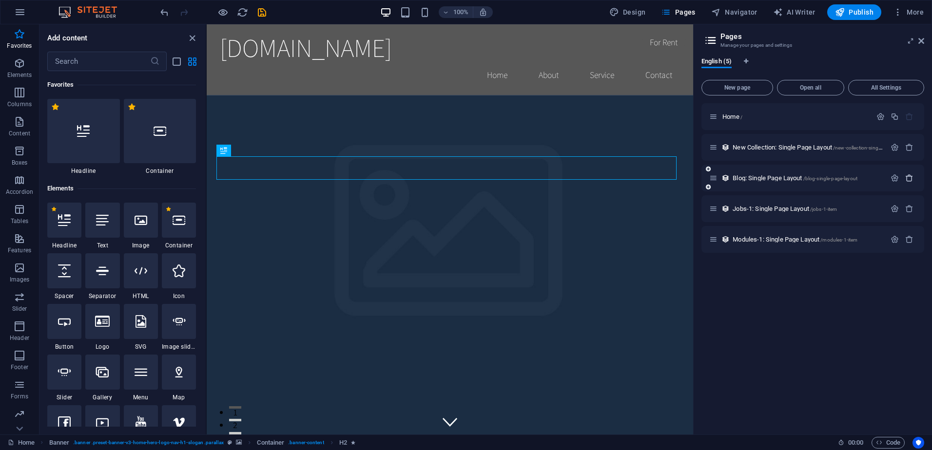
click at [908, 174] on icon "button" at bounding box center [909, 178] width 8 height 8
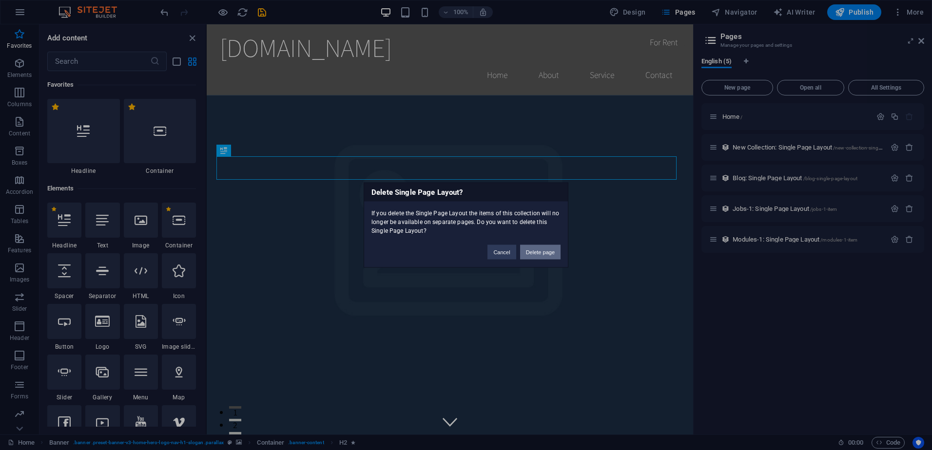
click at [523, 253] on button "Delete page" at bounding box center [540, 252] width 40 height 15
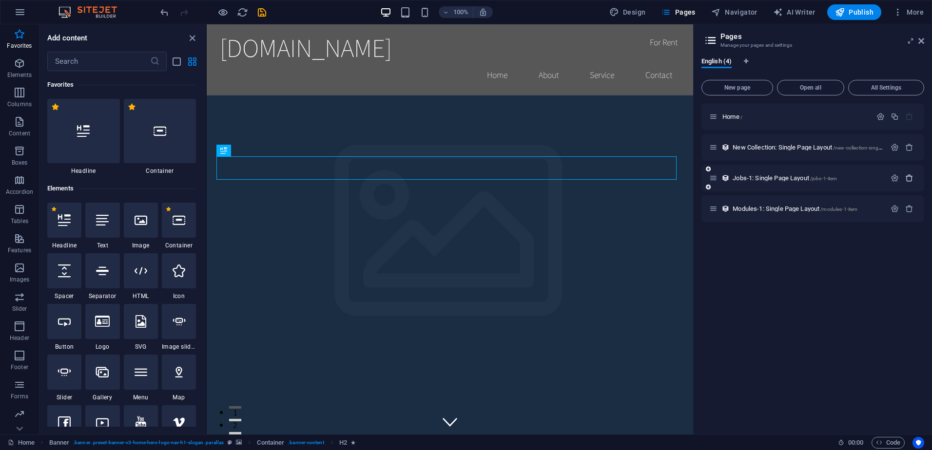
click at [911, 178] on icon "button" at bounding box center [909, 178] width 8 height 8
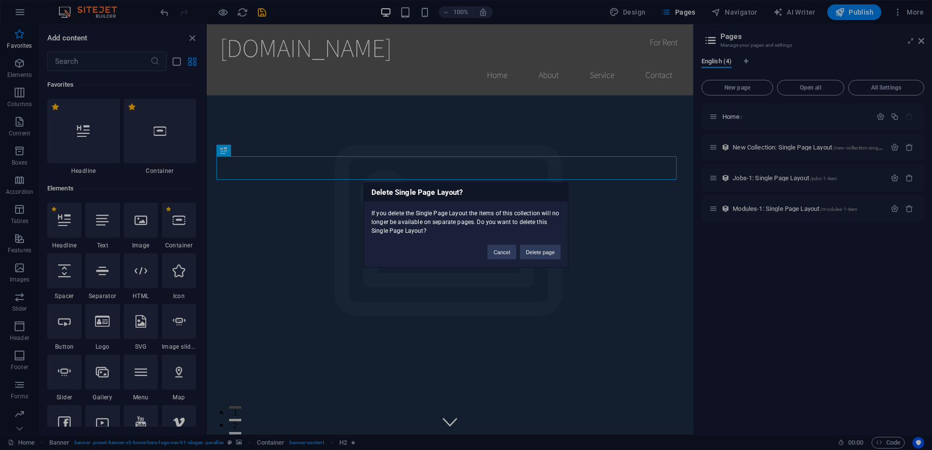
click at [536, 264] on div "Delete Single Page Layout? If you delete the Single Page Layout the items of th…" at bounding box center [466, 225] width 205 height 85
click at [537, 263] on div "Delete Single Page Layout? If you delete the Single Page Layout the items of th…" at bounding box center [466, 225] width 205 height 85
click at [535, 249] on button "Delete page" at bounding box center [540, 252] width 40 height 15
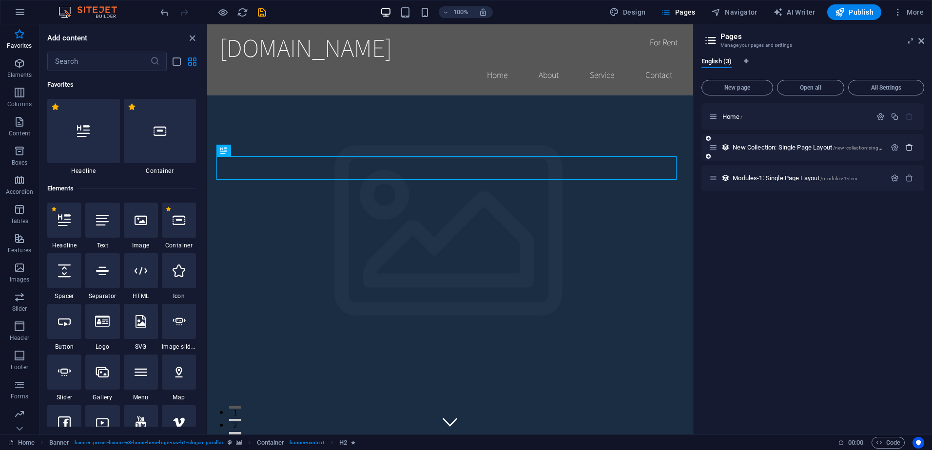
click at [909, 150] on icon "button" at bounding box center [909, 147] width 8 height 8
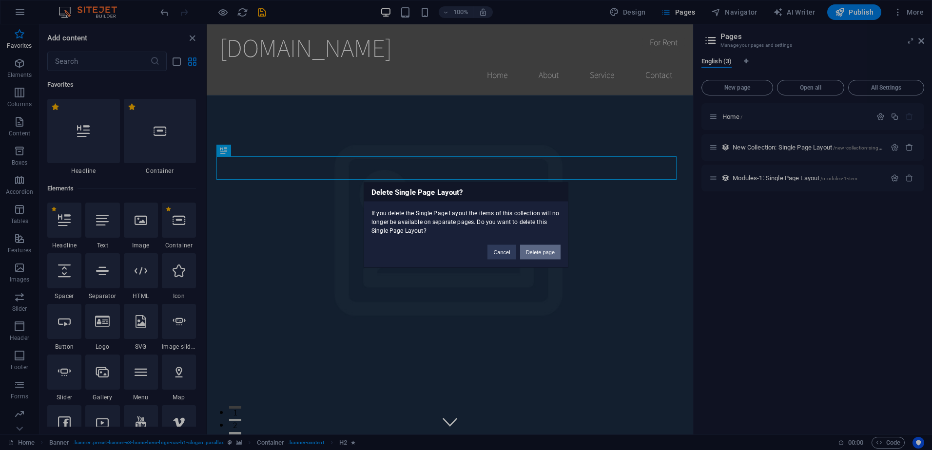
click at [535, 253] on button "Delete page" at bounding box center [540, 252] width 40 height 15
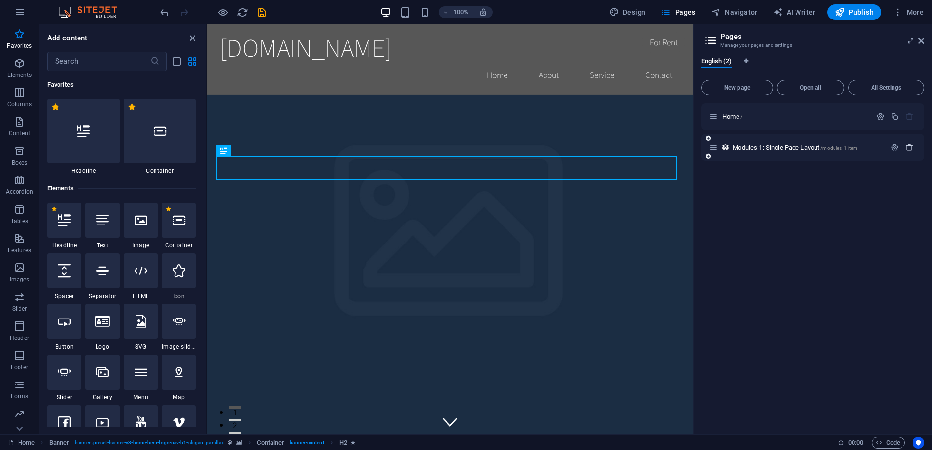
click at [913, 144] on button "button" at bounding box center [909, 147] width 14 height 8
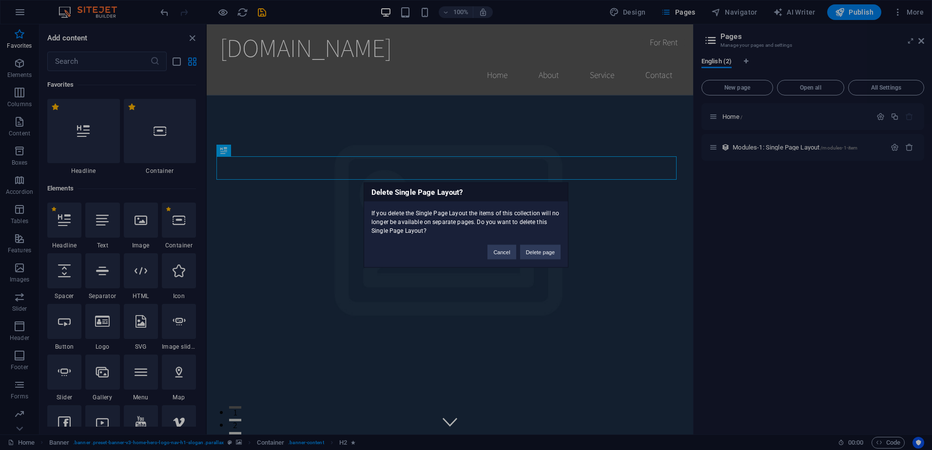
click at [557, 241] on div "Cancel Delete page" at bounding box center [524, 247] width 88 height 25
click at [537, 258] on button "Delete page" at bounding box center [540, 252] width 40 height 15
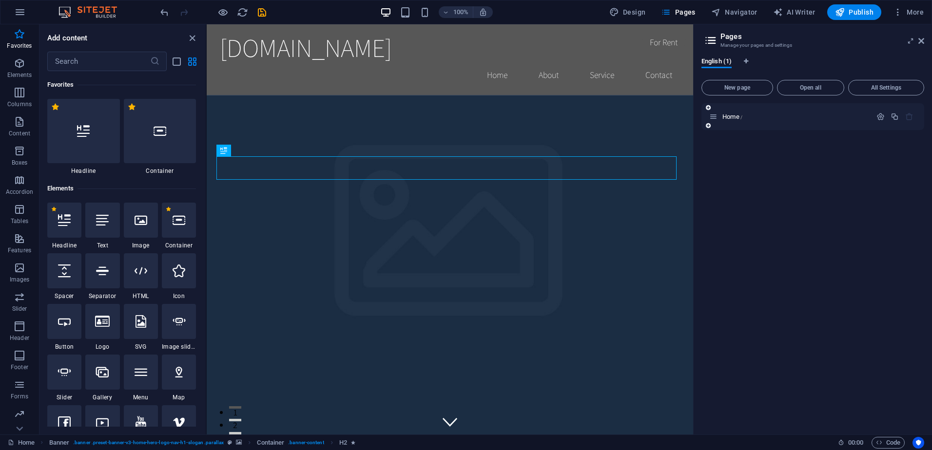
click at [763, 126] on div "Home /" at bounding box center [812, 116] width 223 height 27
click at [769, 121] on div "Home /" at bounding box center [790, 116] width 162 height 11
click at [753, 117] on p "Home /" at bounding box center [795, 117] width 146 height 6
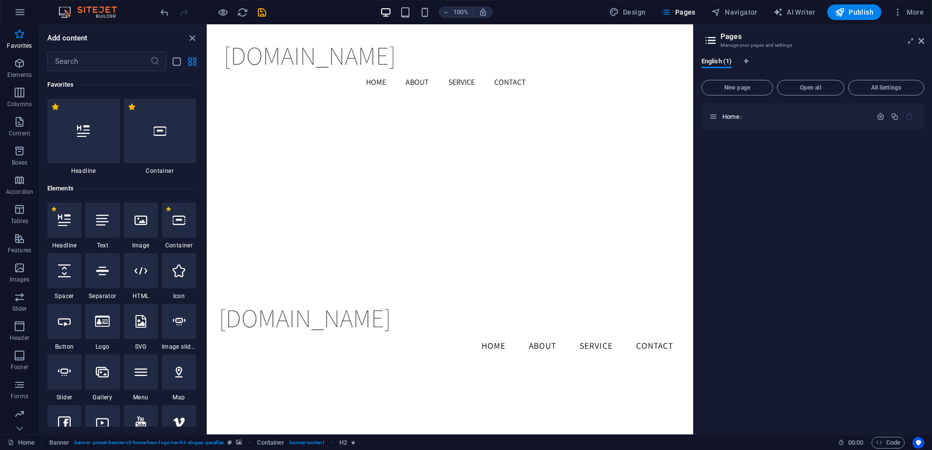
scroll to position [1451, 0]
click at [4, 20] on div "100% Design Pages Navigator AI Writer Publish More" at bounding box center [465, 11] width 931 height 23
click at [17, 17] on icon "button" at bounding box center [20, 12] width 12 height 12
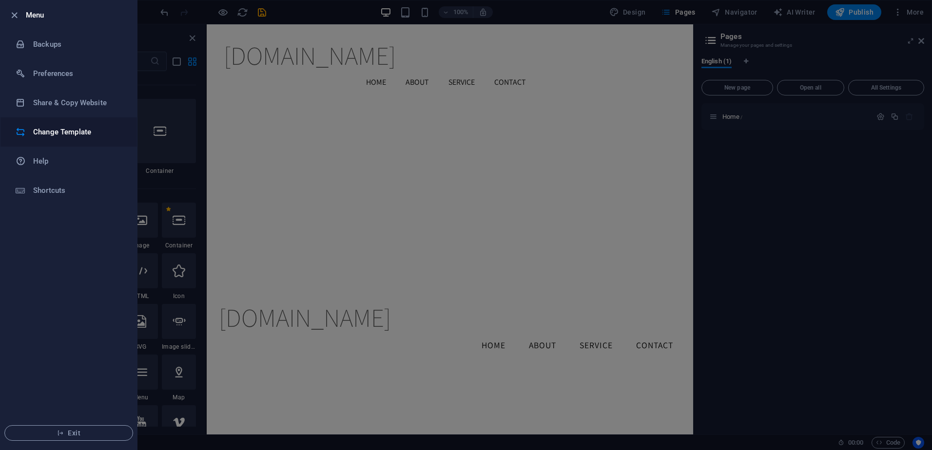
click at [61, 139] on li "Change Template" at bounding box center [68, 131] width 136 height 29
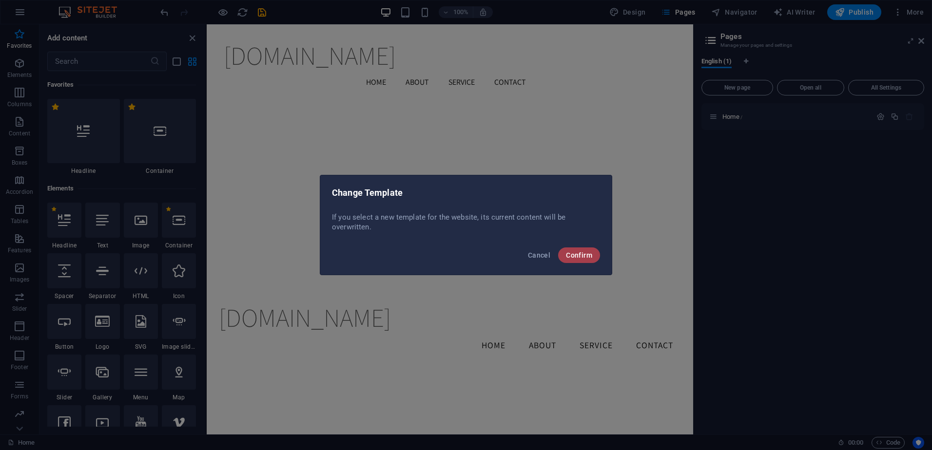
click at [580, 255] on span "Confirm" at bounding box center [579, 255] width 26 height 8
